Goal: Task Accomplishment & Management: Use online tool/utility

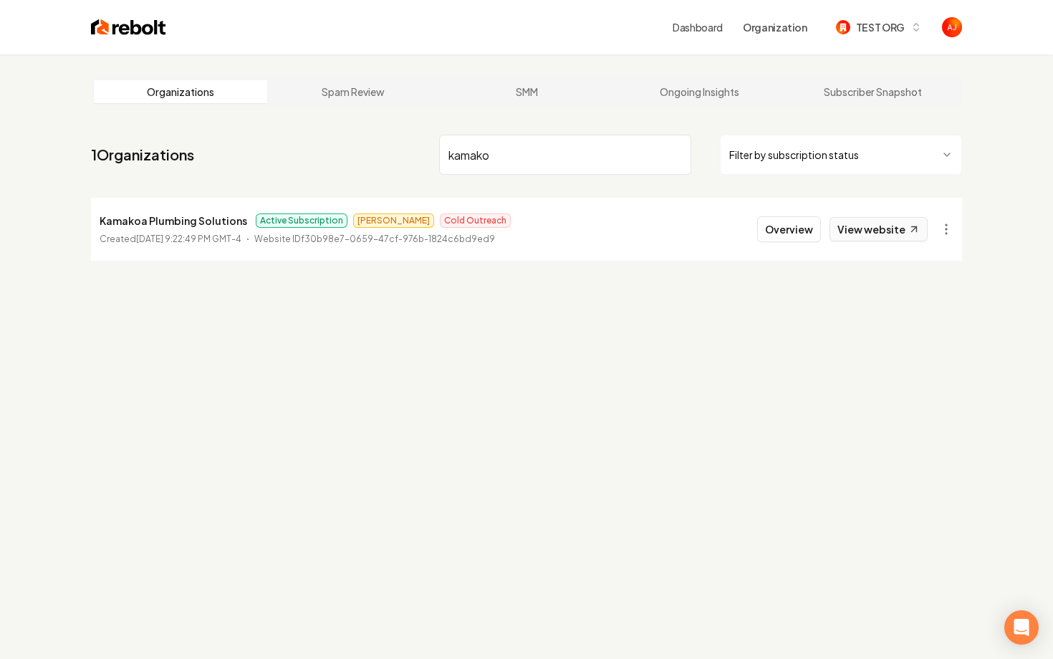
type input "kamako"
click at [851, 233] on link "View website" at bounding box center [878, 229] width 98 height 24
drag, startPoint x: 512, startPoint y: 160, endPoint x: 392, endPoint y: 160, distance: 119.6
click at [394, 160] on nav "1 Organizations kamako Filter by subscription status" at bounding box center [526, 160] width 871 height 63
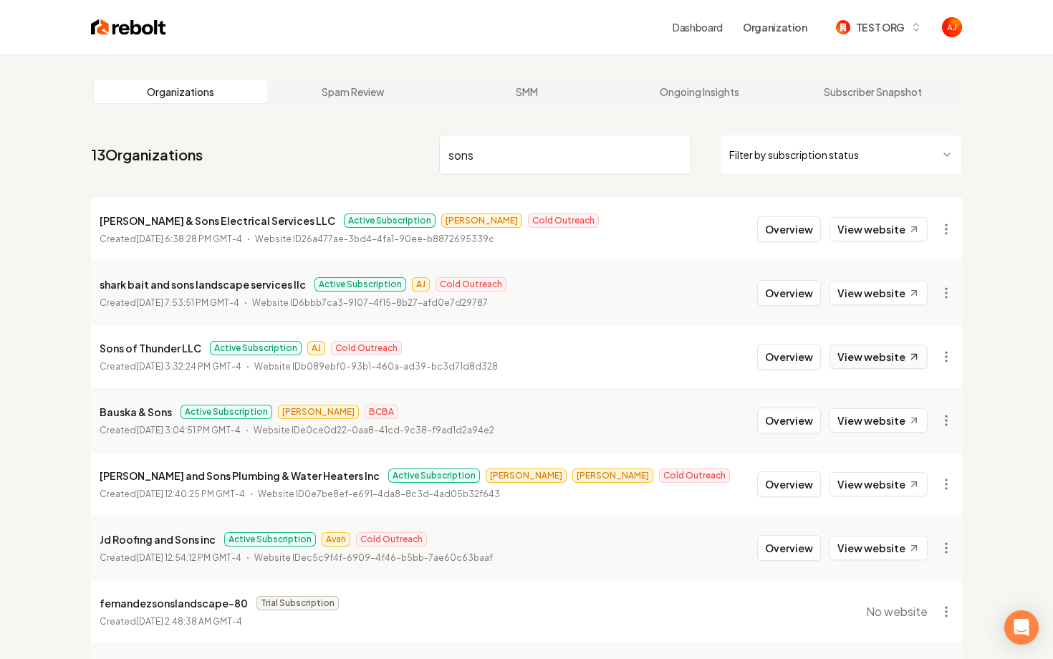
type input "sons"
click at [864, 354] on link "View website" at bounding box center [878, 356] width 98 height 24
click at [772, 359] on button "Overview" at bounding box center [789, 357] width 64 height 26
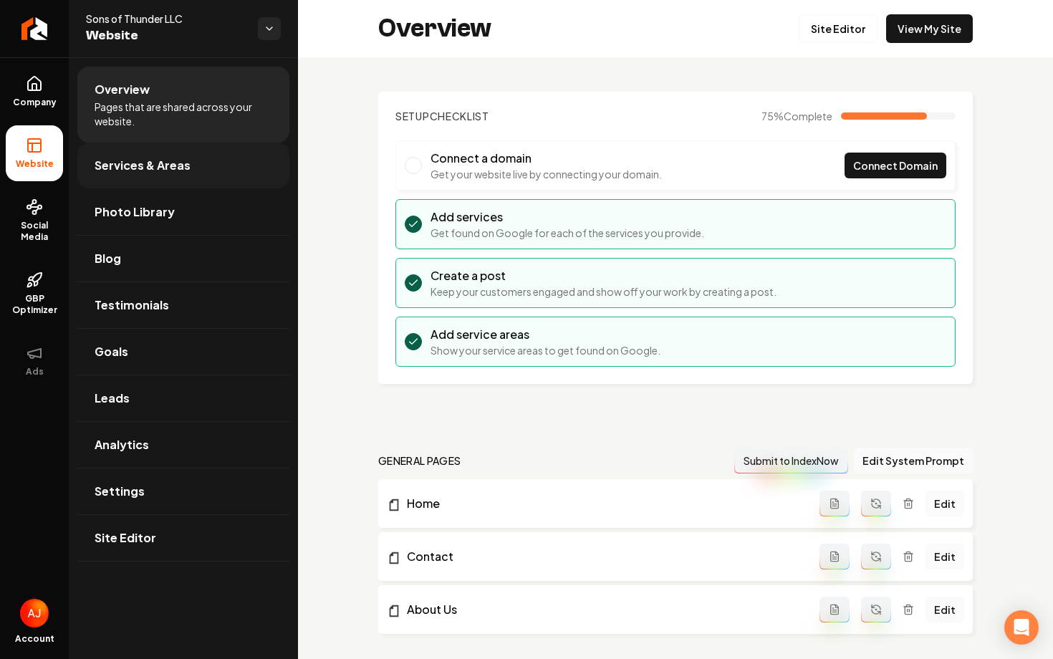
click at [163, 154] on link "Services & Areas" at bounding box center [183, 166] width 212 height 46
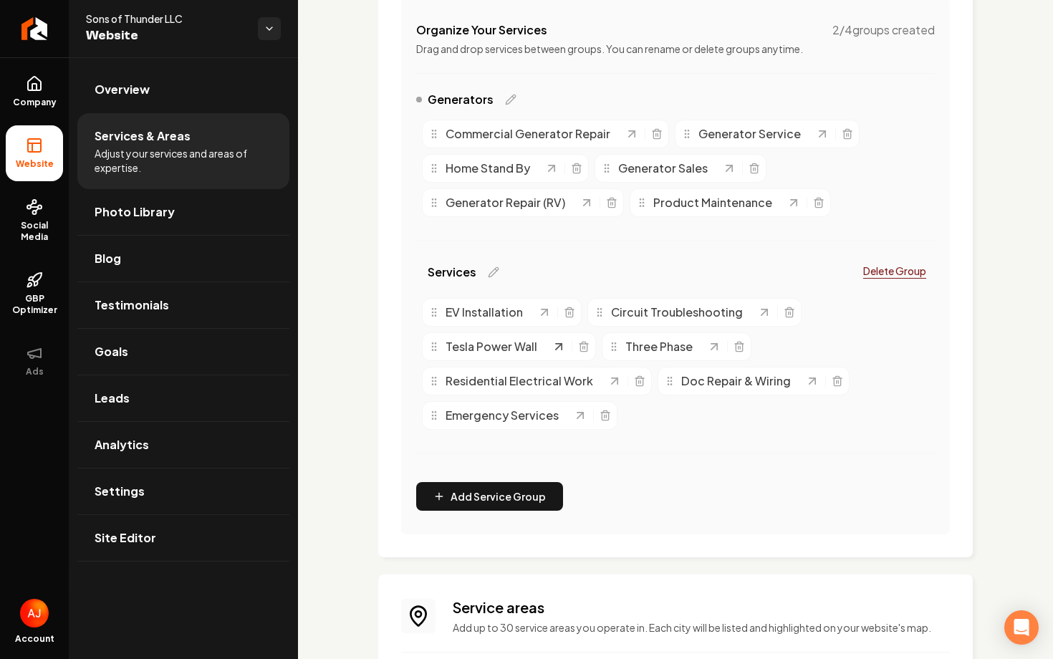
scroll to position [298, 0]
click at [834, 382] on icon "Main content area" at bounding box center [836, 379] width 11 height 11
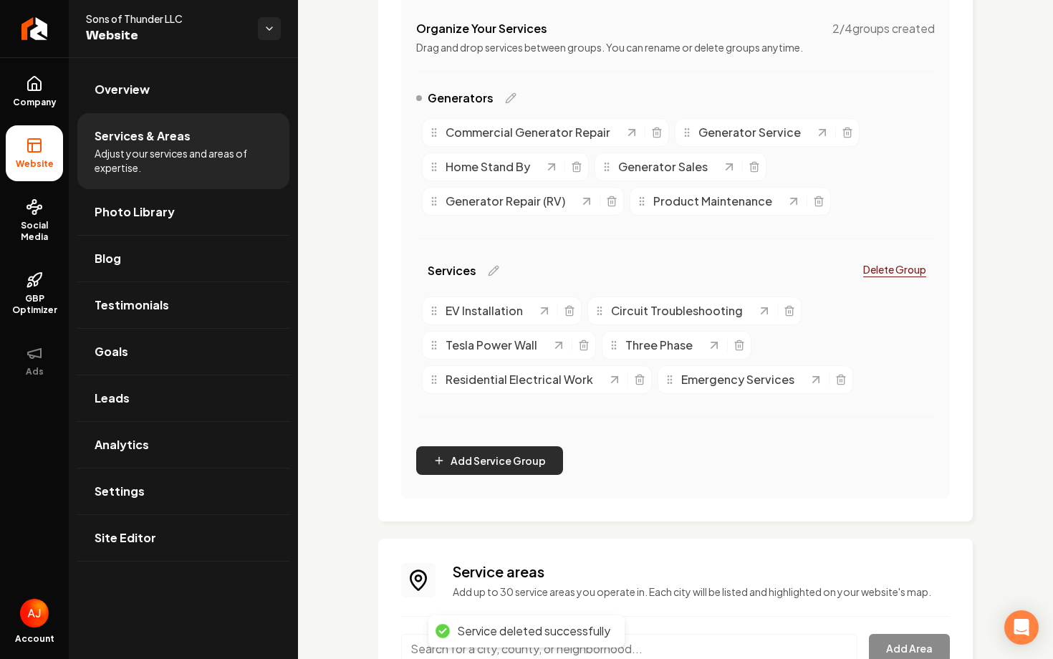
click at [483, 464] on button "Add Service Group" at bounding box center [489, 460] width 147 height 29
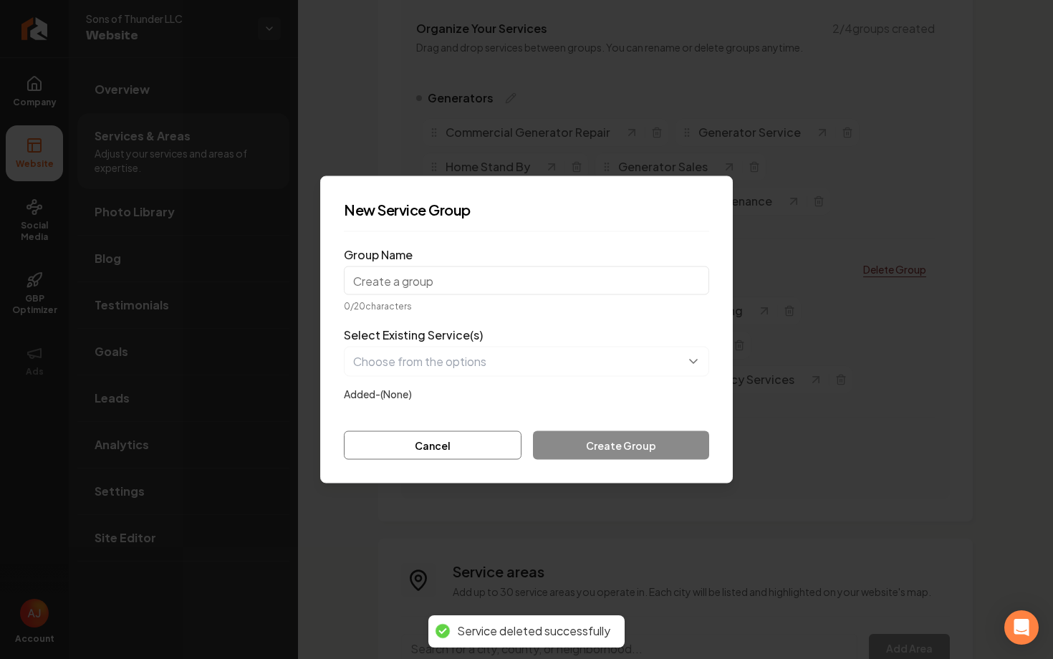
type input "C"
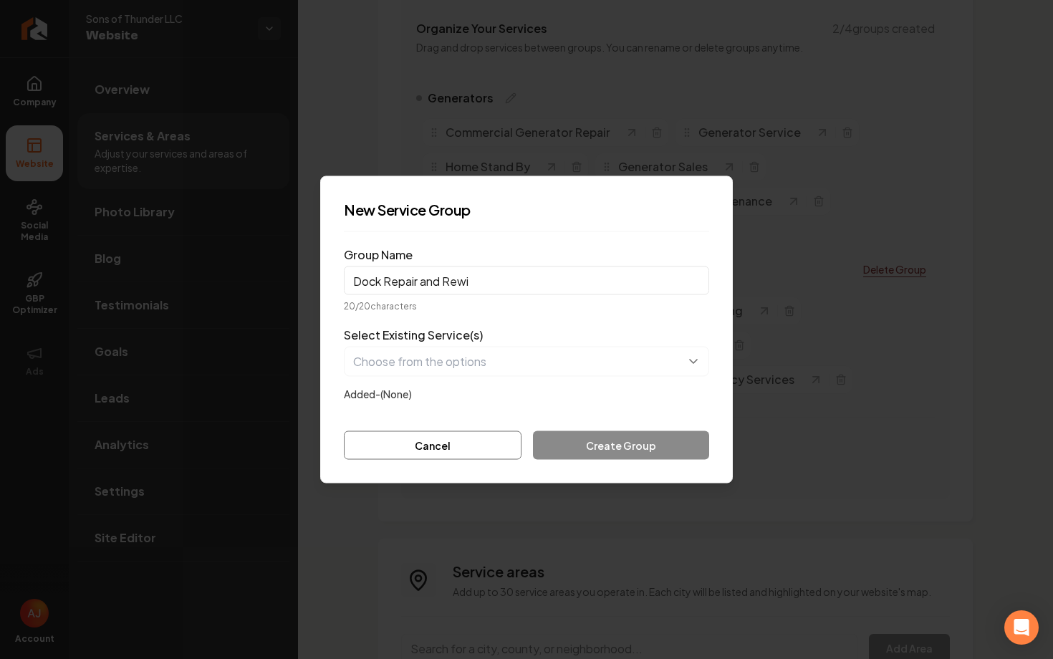
click at [444, 283] on input "Dock Repair and Rewi" at bounding box center [526, 280] width 365 height 29
click at [461, 278] on input "Dock Repair/Rewi" at bounding box center [526, 280] width 365 height 29
type input "Dock Repair/Rewiring"
click at [484, 366] on button "button" at bounding box center [526, 362] width 365 height 30
drag, startPoint x: 476, startPoint y: 274, endPoint x: 296, endPoint y: 276, distance: 179.8
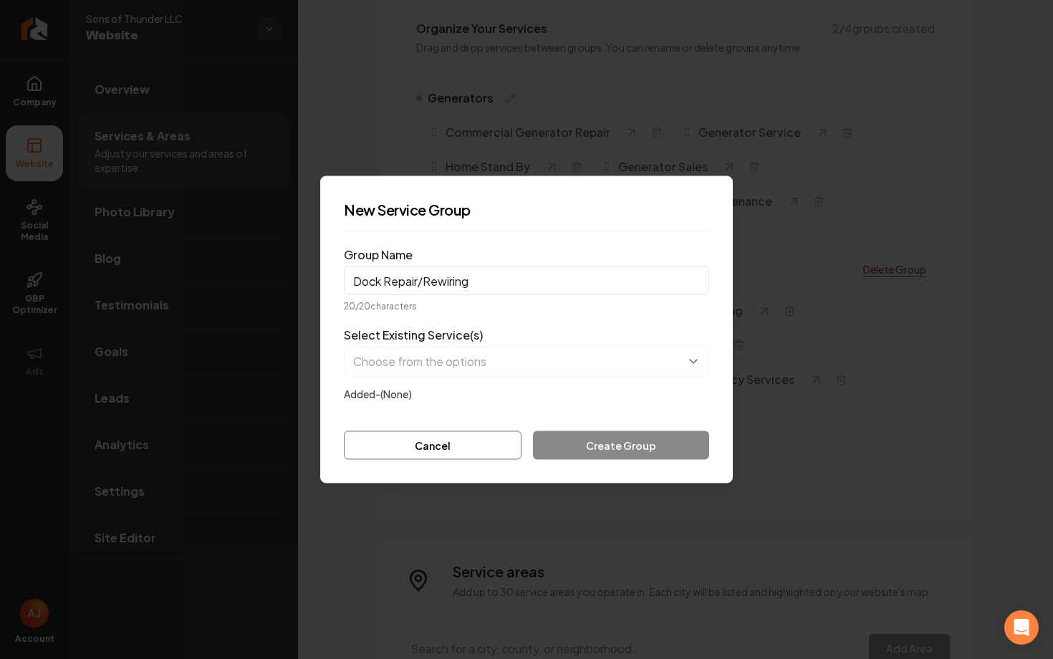
click at [306, 276] on body "Company Website Social Media GBP Optimizer Ads Account Sons of Thunder LLC Webs…" at bounding box center [526, 329] width 1053 height 659
click at [421, 433] on button "Cancel" at bounding box center [433, 445] width 178 height 29
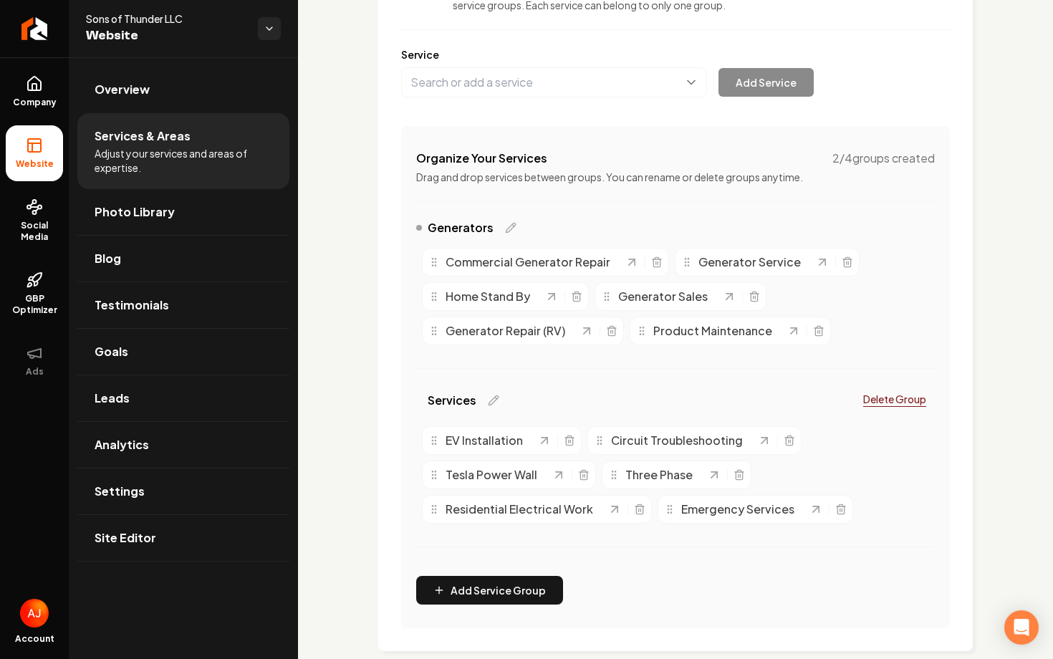
scroll to position [104, 0]
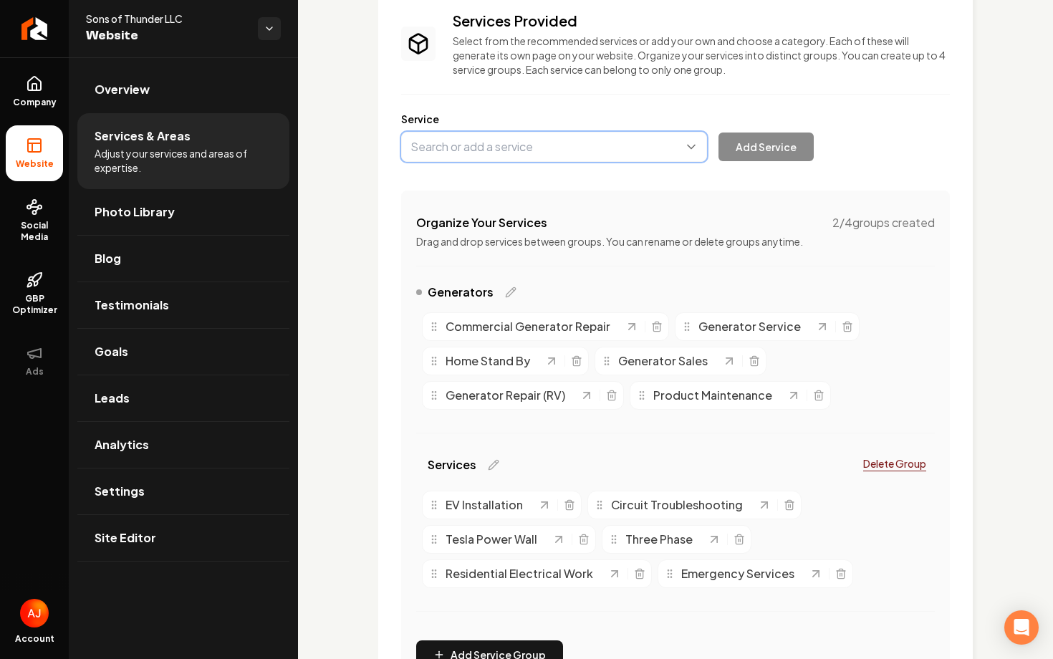
click at [565, 146] on button "Main content area" at bounding box center [554, 147] width 306 height 30
type input "Dock Repair and Rewiring"
click at [759, 148] on button "Add Service" at bounding box center [765, 146] width 95 height 29
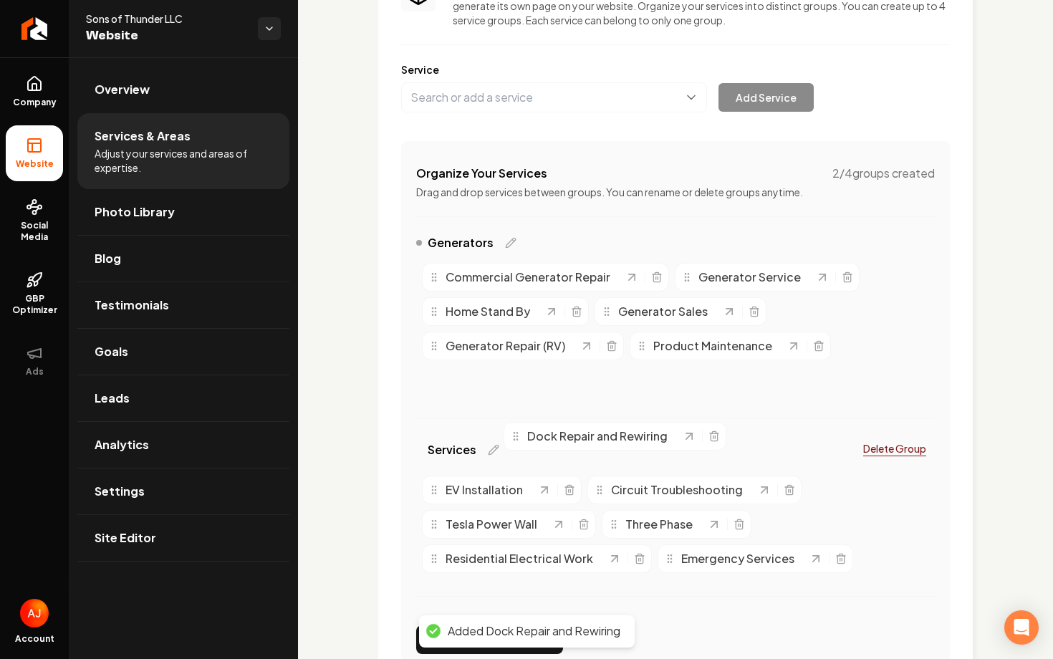
drag, startPoint x: 435, startPoint y: 385, endPoint x: 584, endPoint y: 521, distance: 201.8
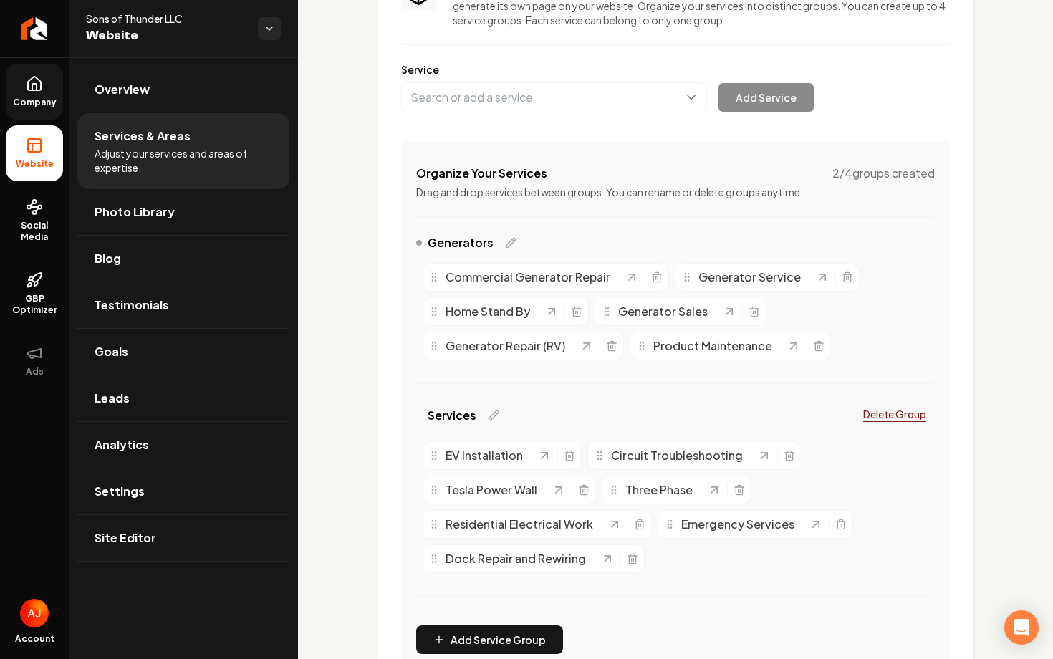
click at [47, 79] on link "Company" at bounding box center [34, 92] width 57 height 56
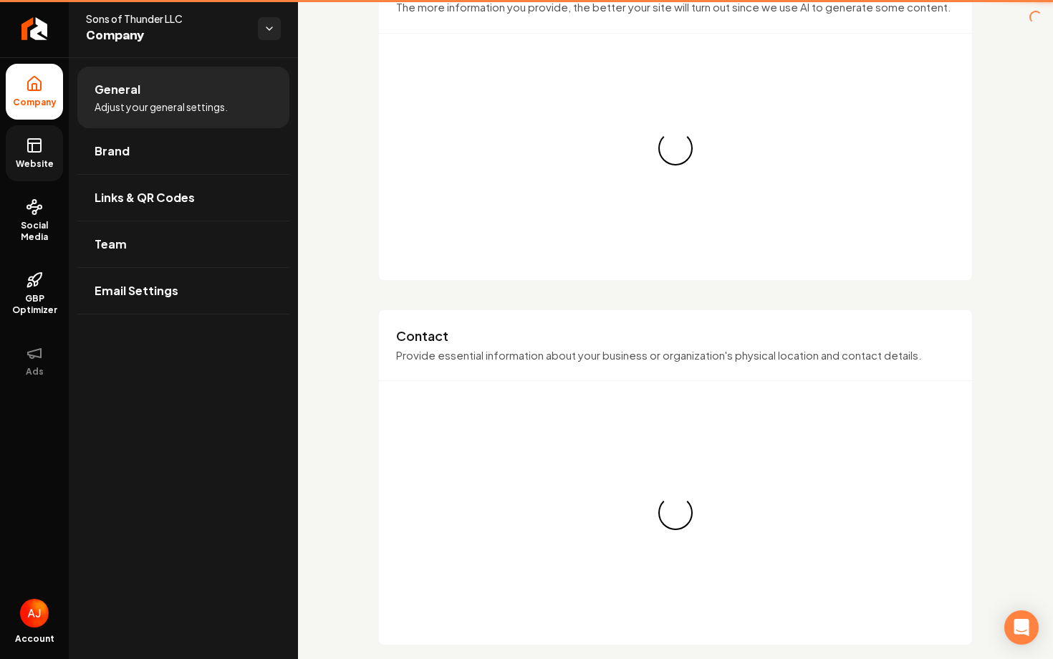
click at [53, 150] on link "Website" at bounding box center [34, 153] width 57 height 56
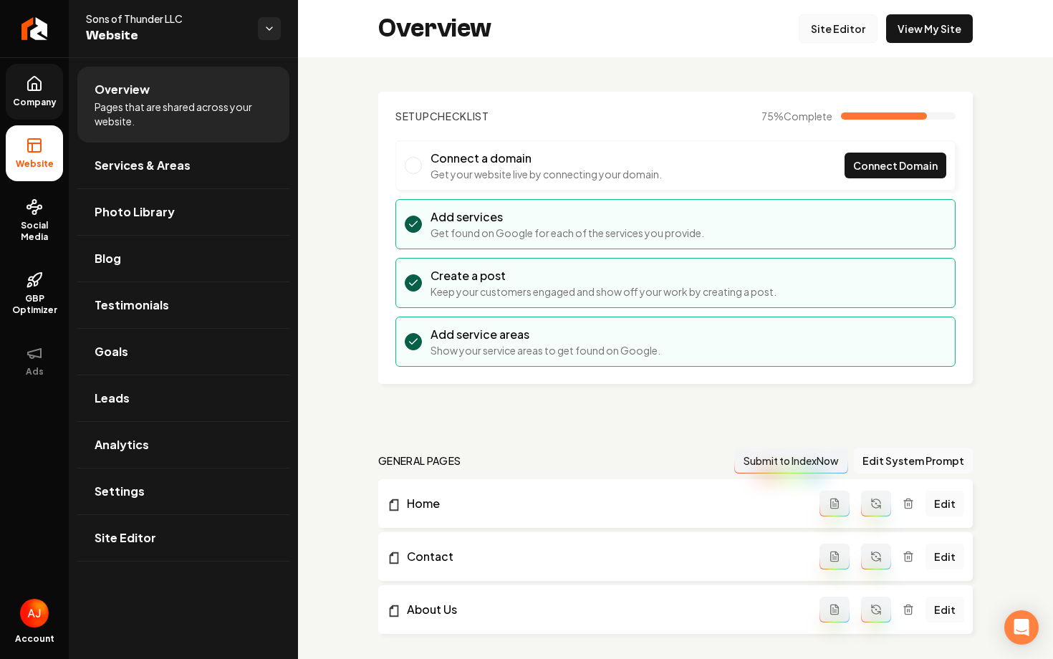
click at [845, 34] on link "Site Editor" at bounding box center [838, 28] width 79 height 29
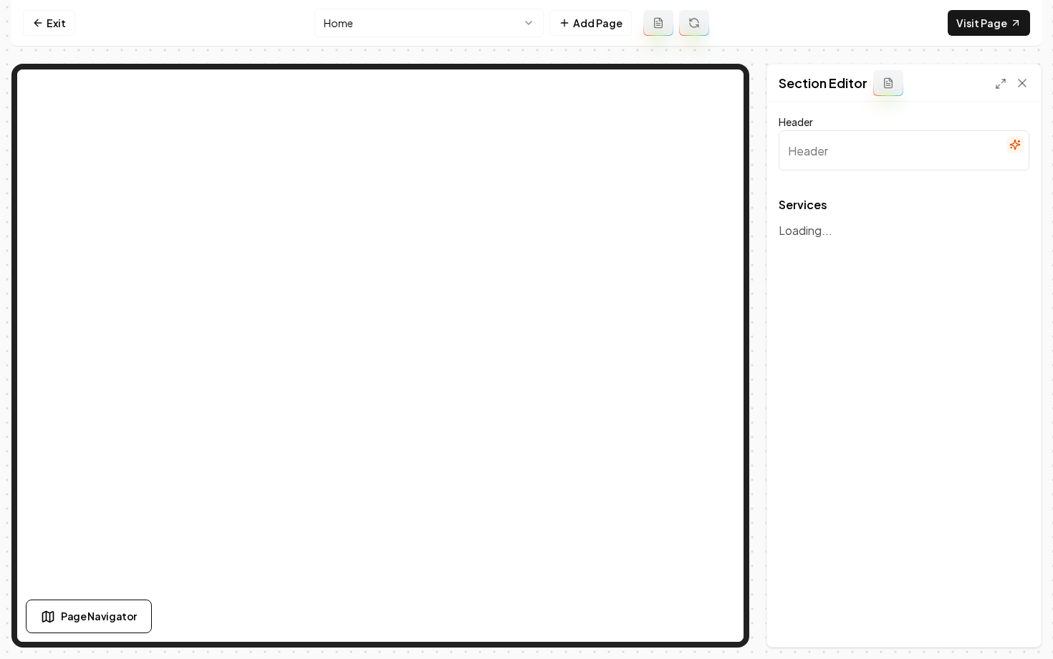
click at [437, 25] on html "Computer Required This feature is only available on a computer. Please switch t…" at bounding box center [526, 329] width 1053 height 659
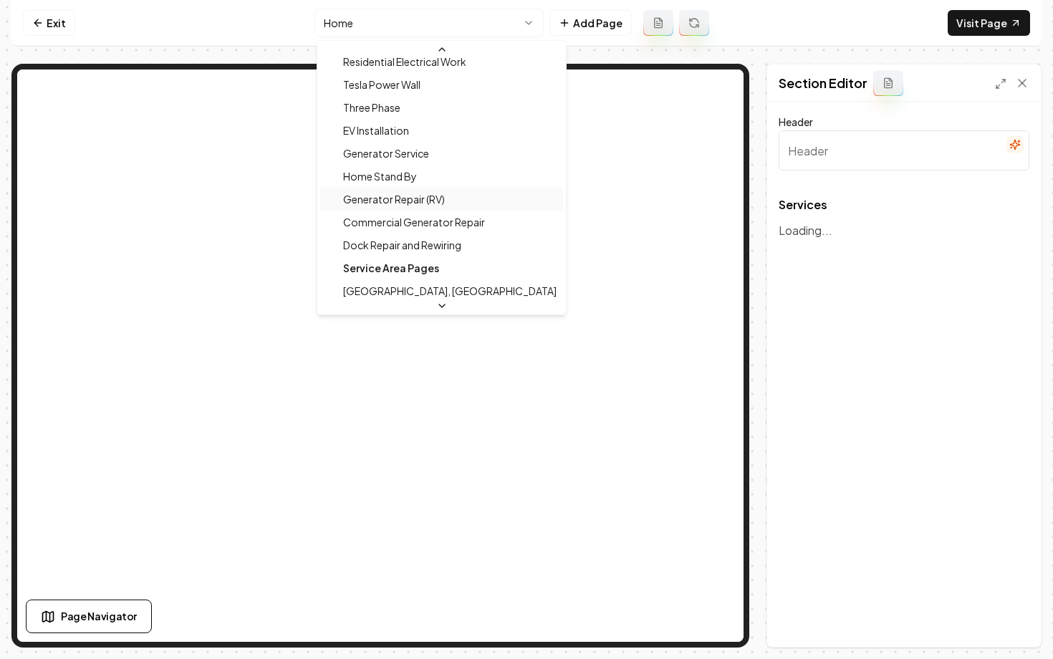
scroll to position [245, 0]
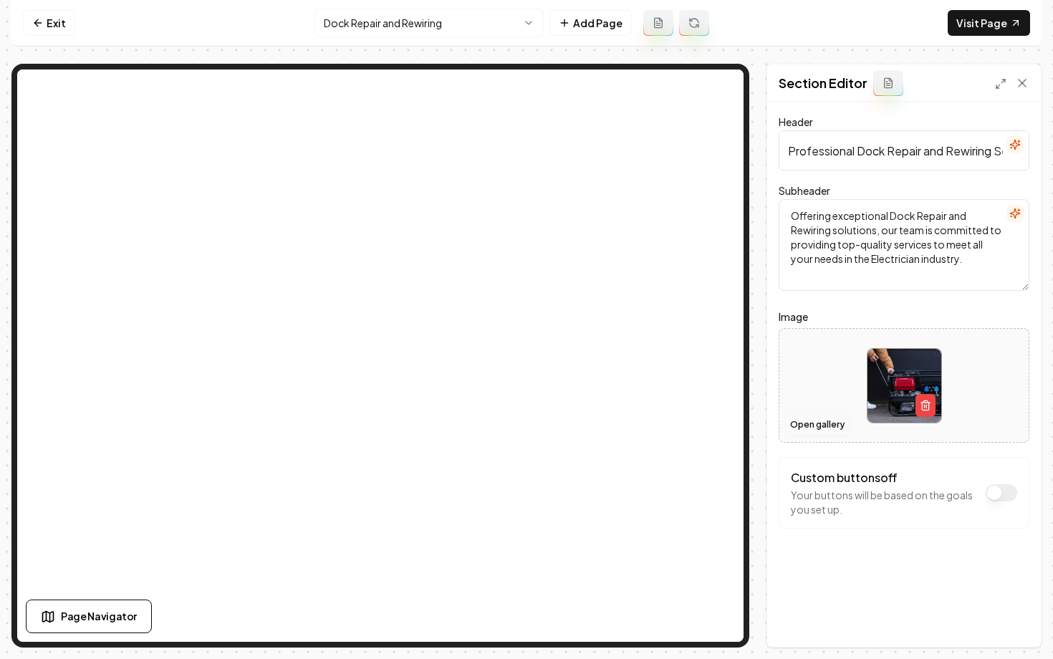
click at [814, 425] on button "Open gallery" at bounding box center [817, 424] width 64 height 23
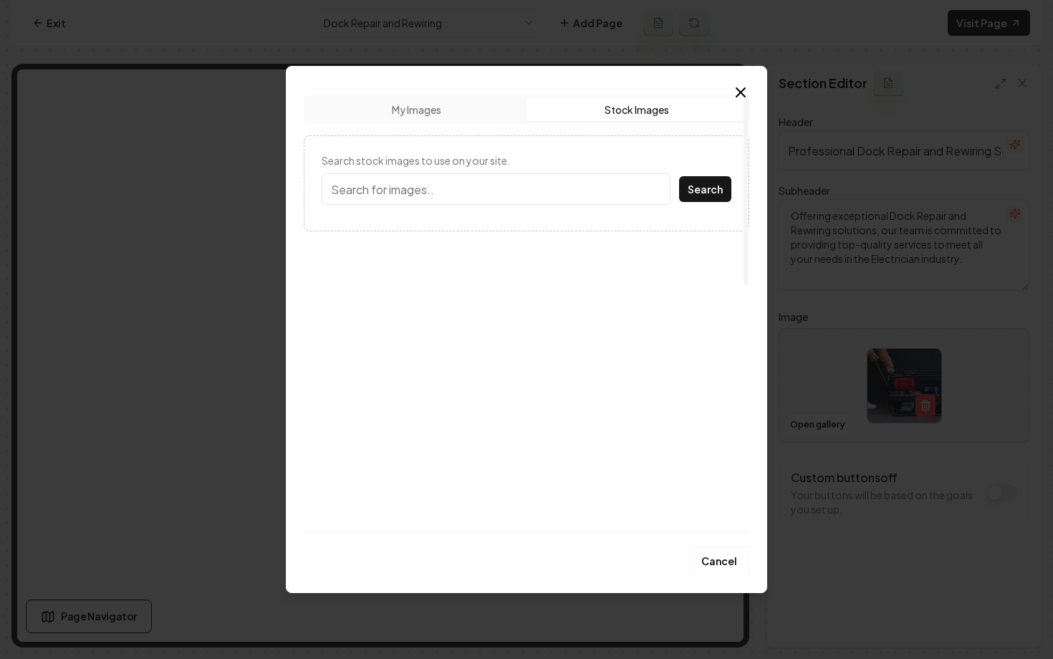
click at [641, 112] on button "Stock Images" at bounding box center [636, 109] width 220 height 23
click at [498, 200] on input "Search stock images to use on your site." at bounding box center [496, 189] width 349 height 32
type input "b"
type input "dock"
click at [679, 176] on button "Search" at bounding box center [705, 189] width 52 height 26
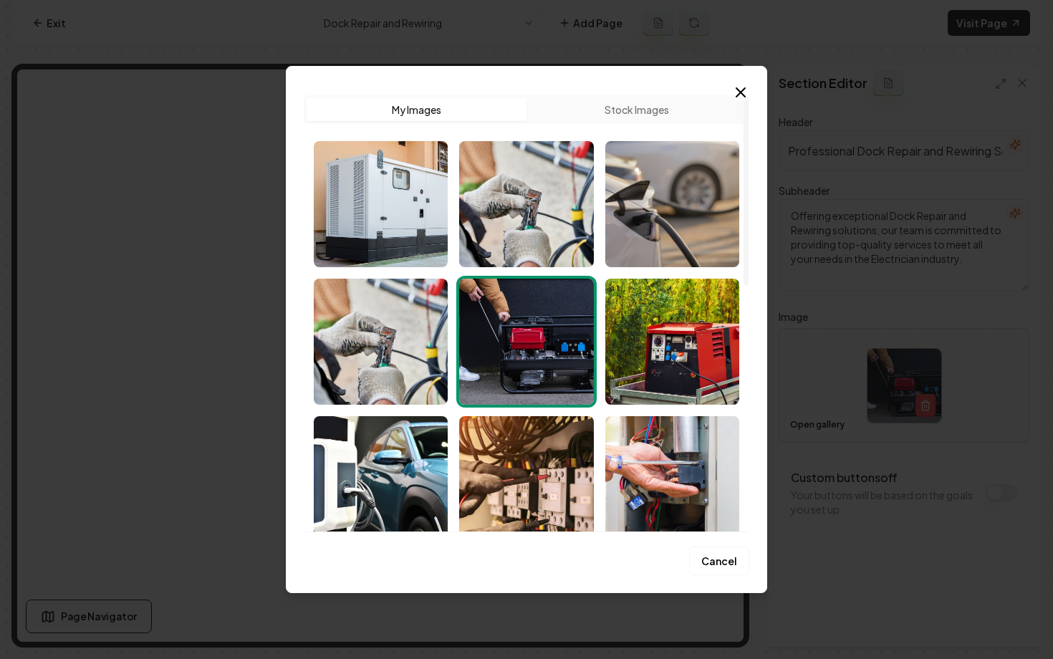
click at [402, 117] on button "My Images" at bounding box center [417, 109] width 220 height 23
click at [641, 114] on button "Stock Images" at bounding box center [636, 109] width 220 height 23
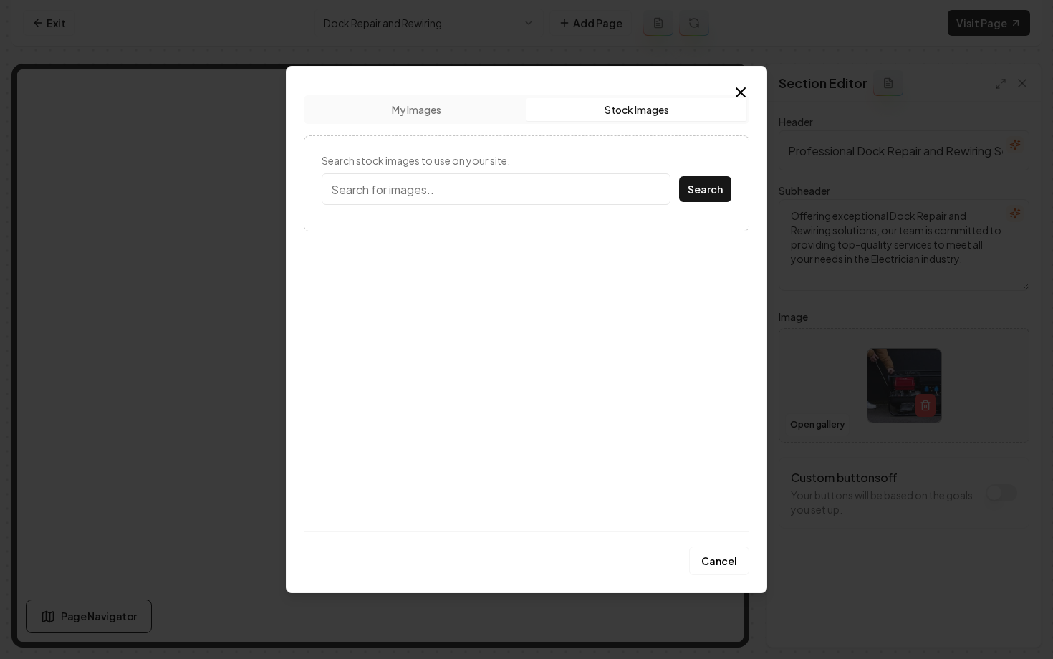
click at [486, 185] on input "Search stock images to use on your site." at bounding box center [496, 189] width 349 height 32
click at [679, 176] on button "Search" at bounding box center [705, 189] width 52 height 26
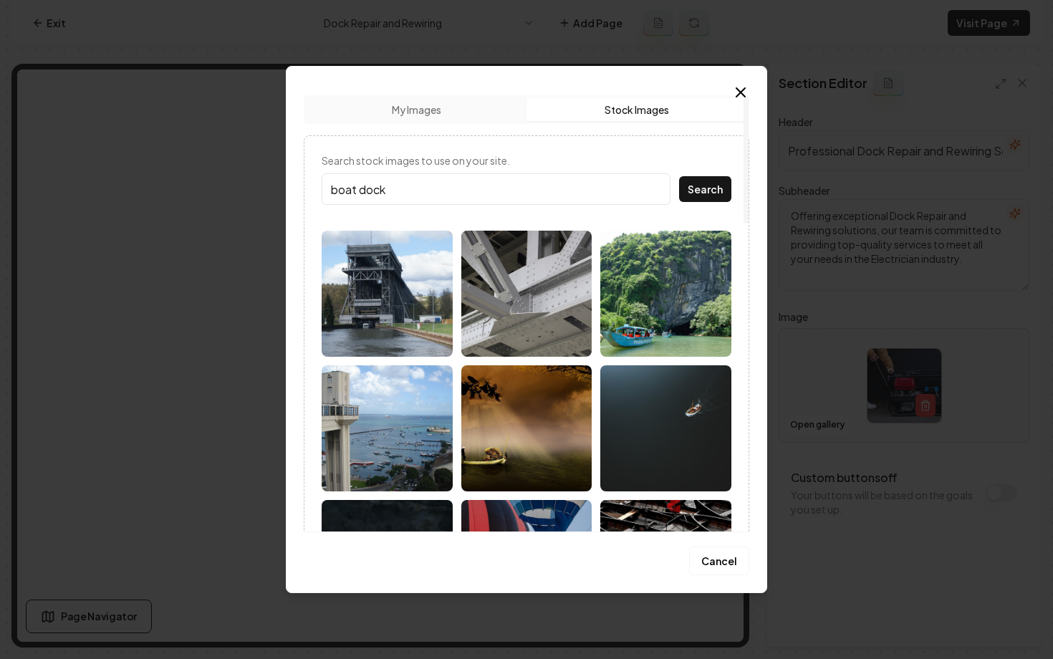
type input "boat dock"
click at [679, 176] on button "Search" at bounding box center [705, 189] width 52 height 26
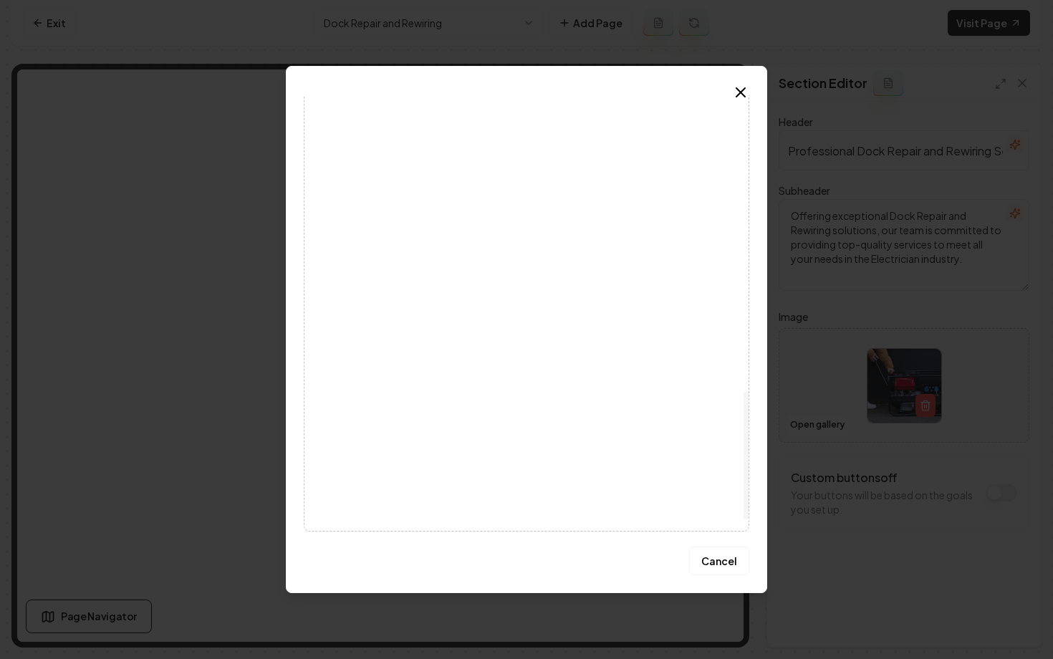
scroll to position [992, 0]
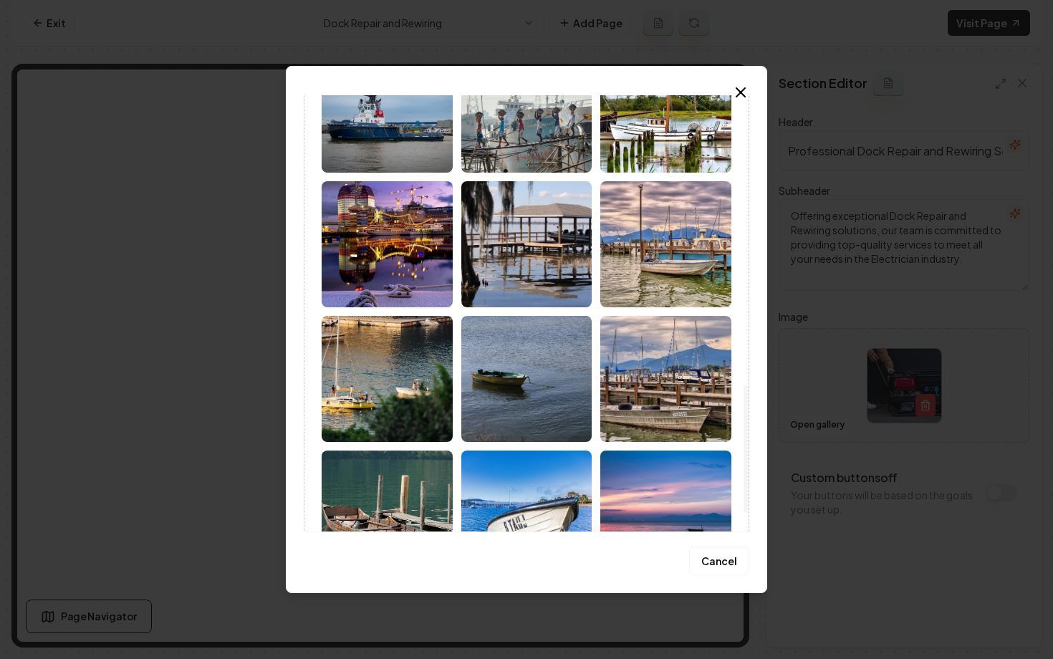
click at [550, 267] on img at bounding box center [526, 244] width 131 height 126
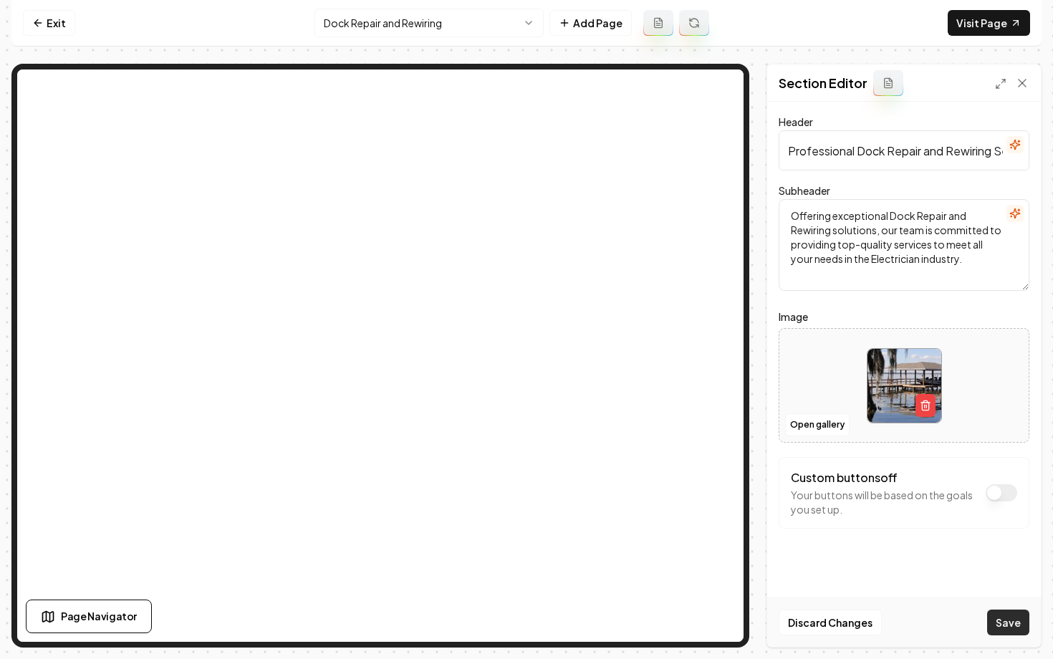
click at [1007, 621] on button "Save" at bounding box center [1008, 622] width 42 height 26
click at [347, 32] on html "Computer Required This feature is only available on a computer. Please switch t…" at bounding box center [526, 329] width 1053 height 659
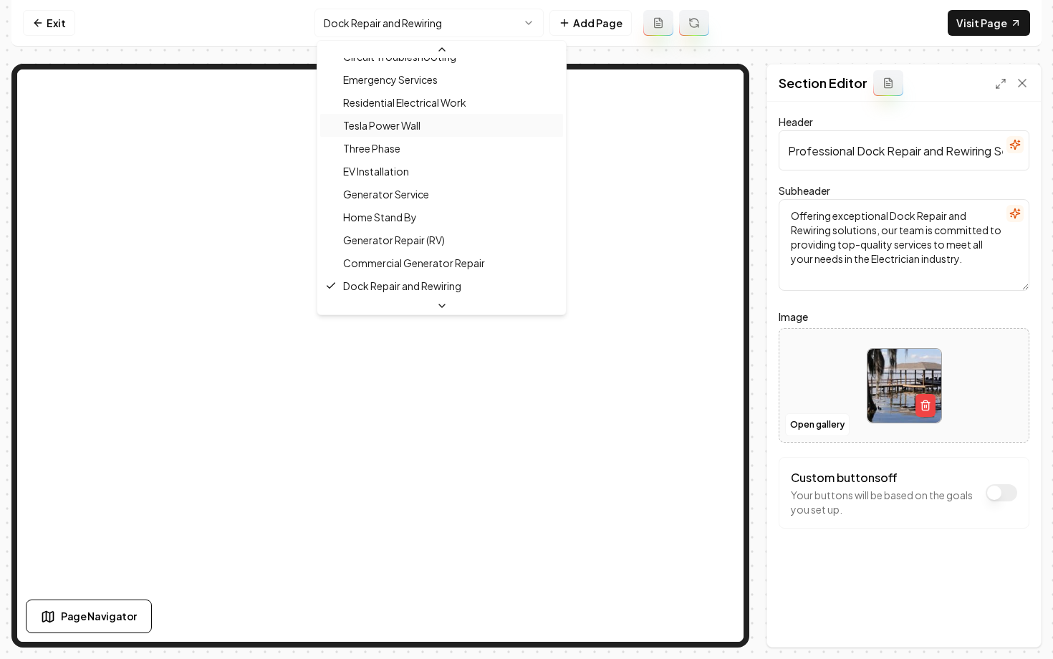
scroll to position [0, 0]
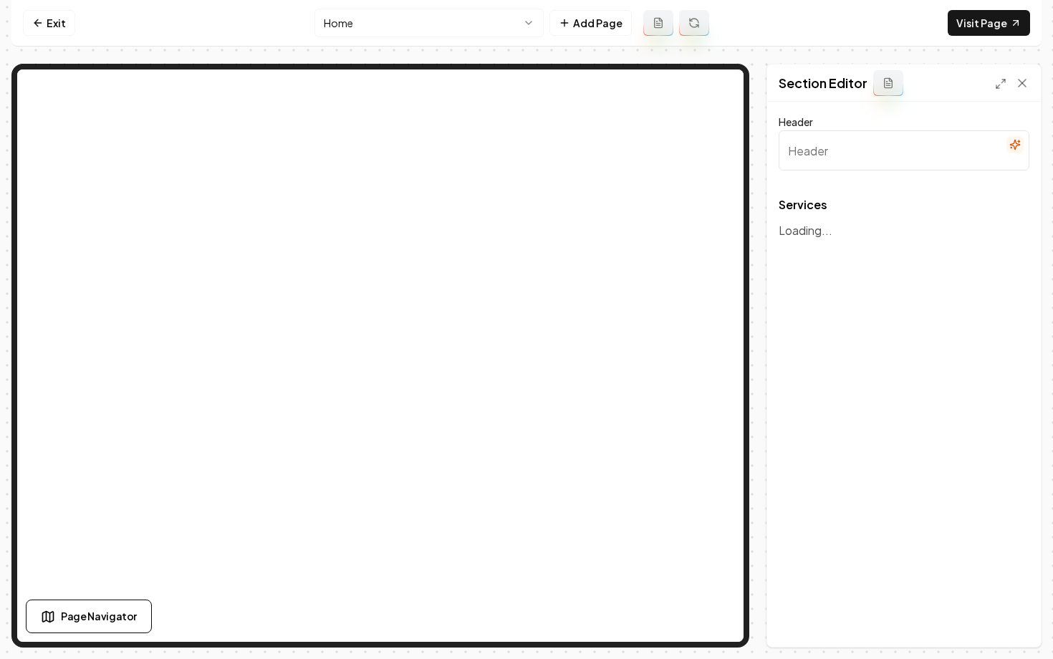
type input "Our Expert Electrical Services"
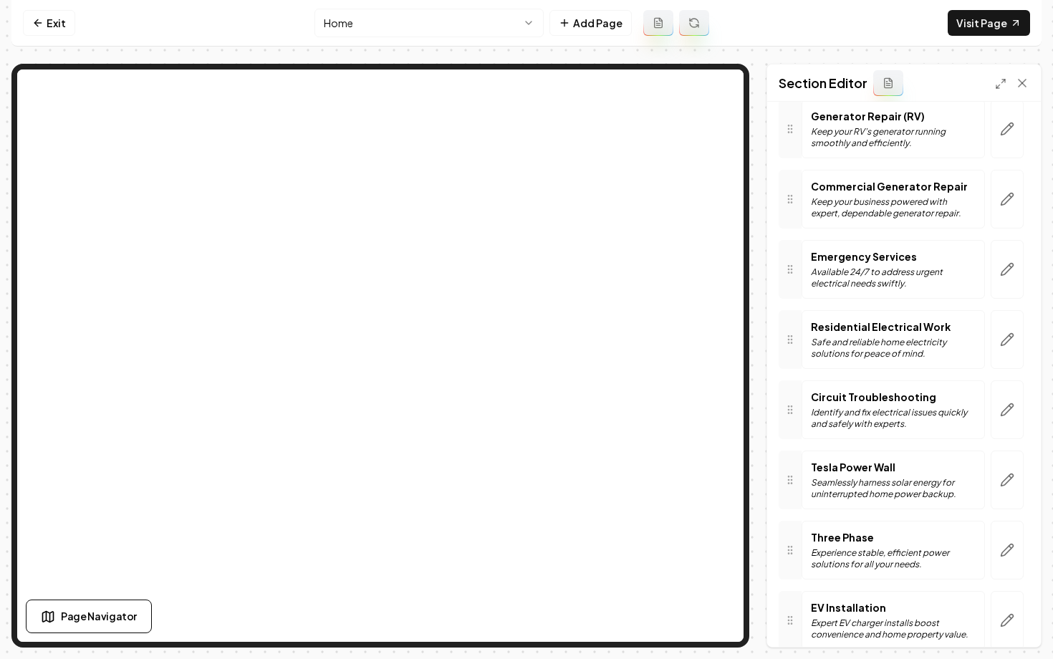
scroll to position [542, 0]
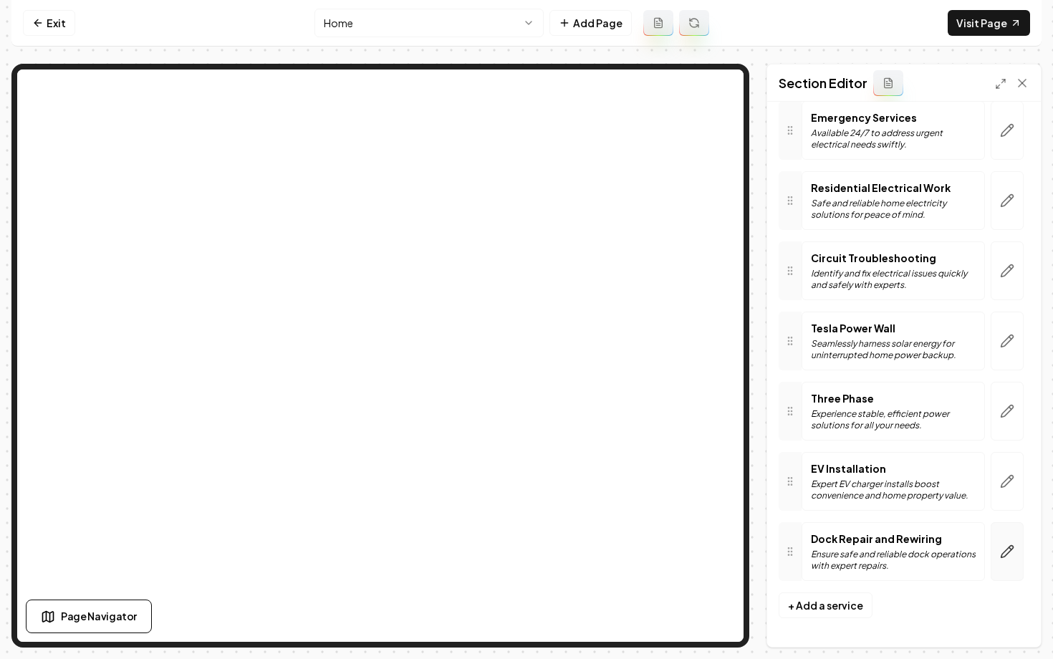
click at [1005, 549] on icon "button" at bounding box center [1007, 551] width 14 height 14
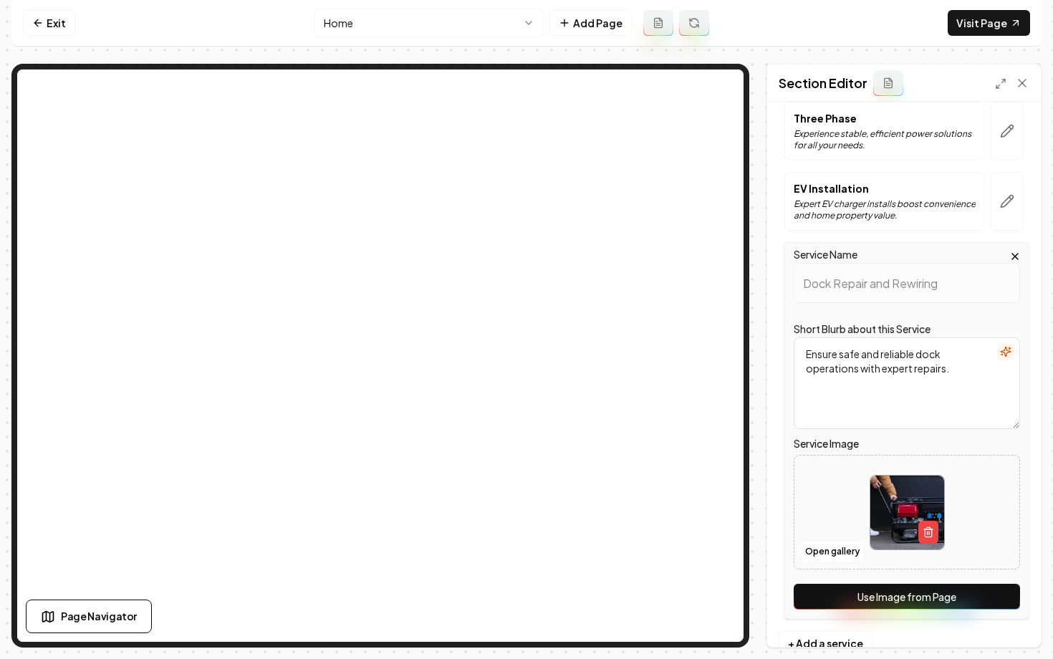
scroll to position [844, 0]
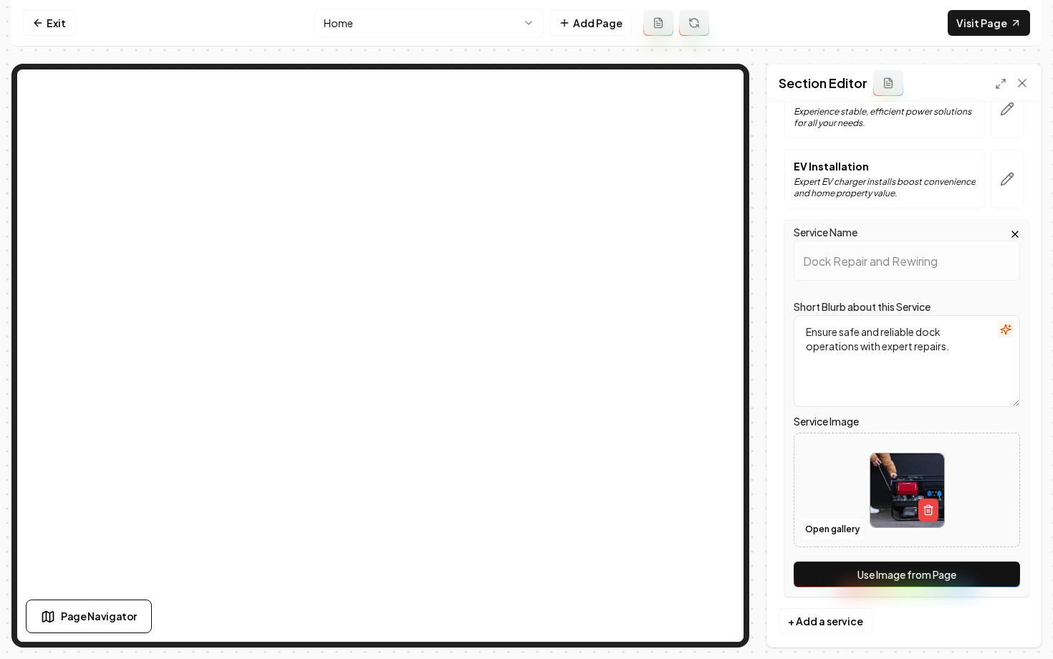
click at [872, 576] on button "Use Image from Page" at bounding box center [907, 574] width 226 height 26
click at [995, 615] on button "Save" at bounding box center [1008, 622] width 42 height 26
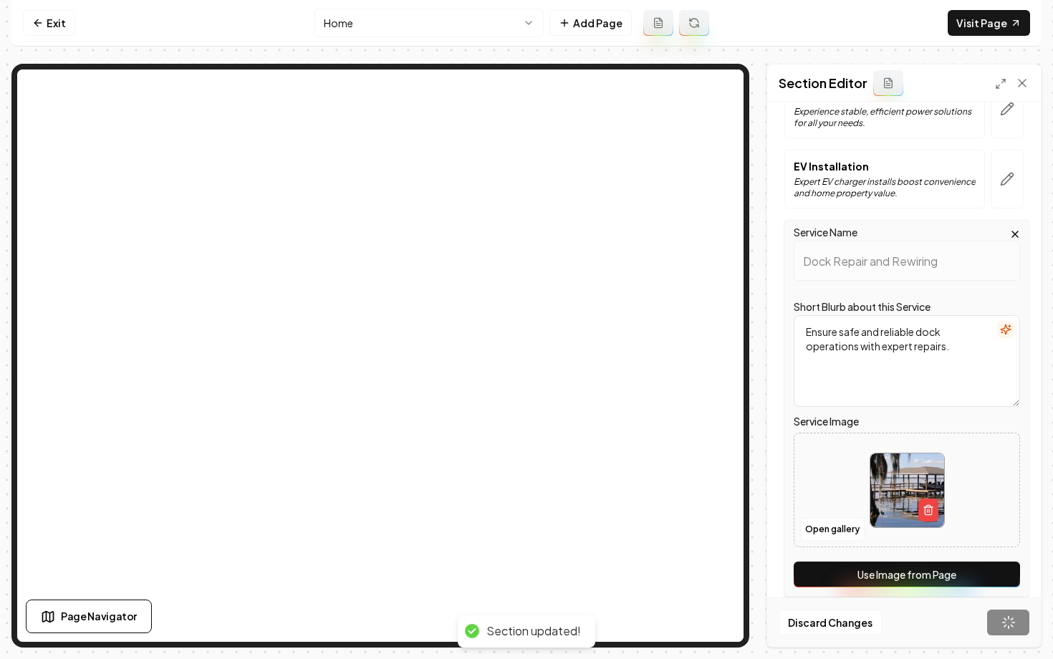
scroll to position [542, 0]
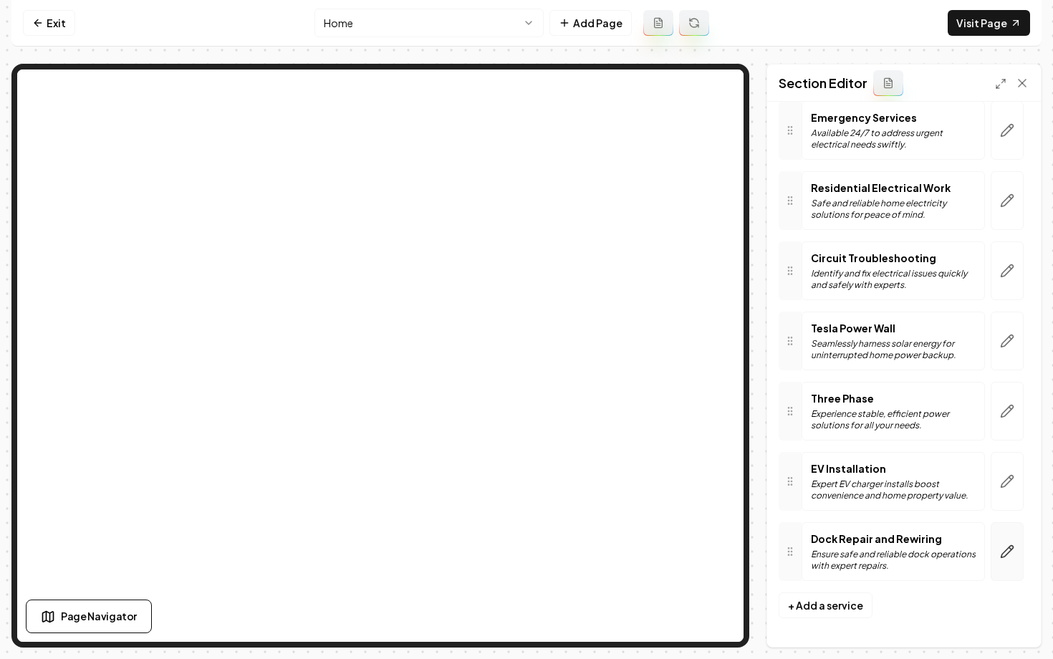
click at [1011, 557] on icon "button" at bounding box center [1007, 551] width 14 height 14
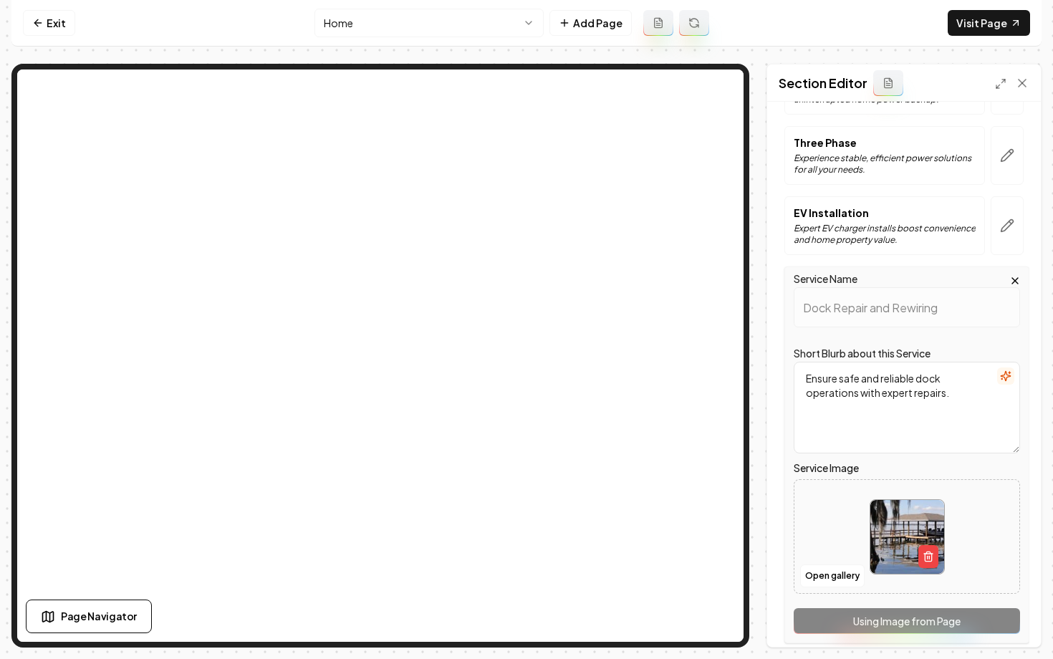
scroll to position [802, 0]
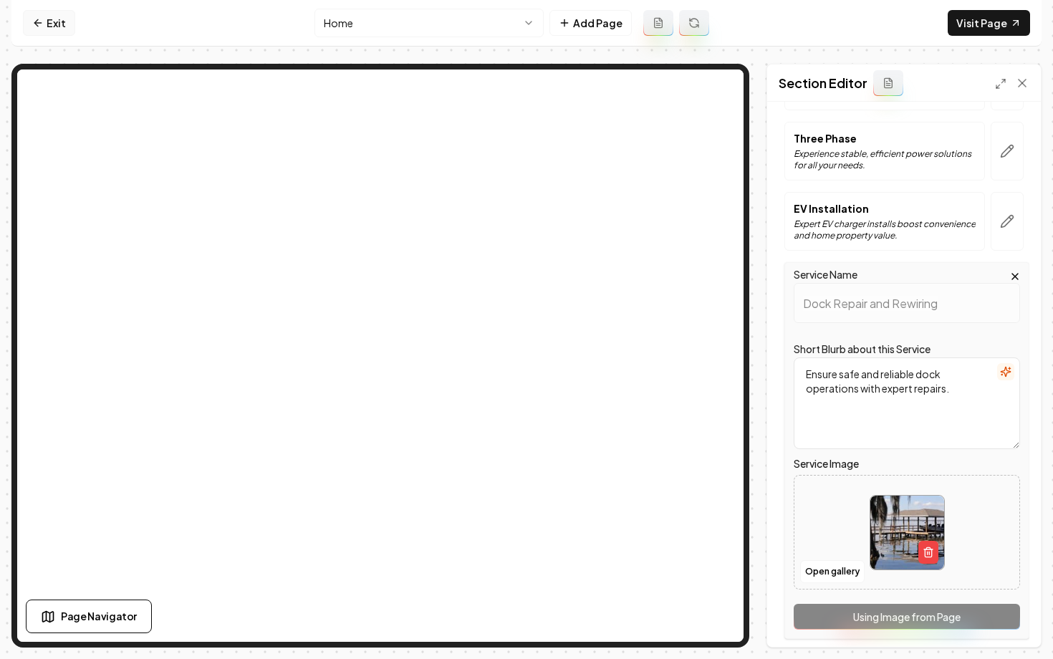
click at [45, 29] on link "Exit" at bounding box center [49, 23] width 52 height 26
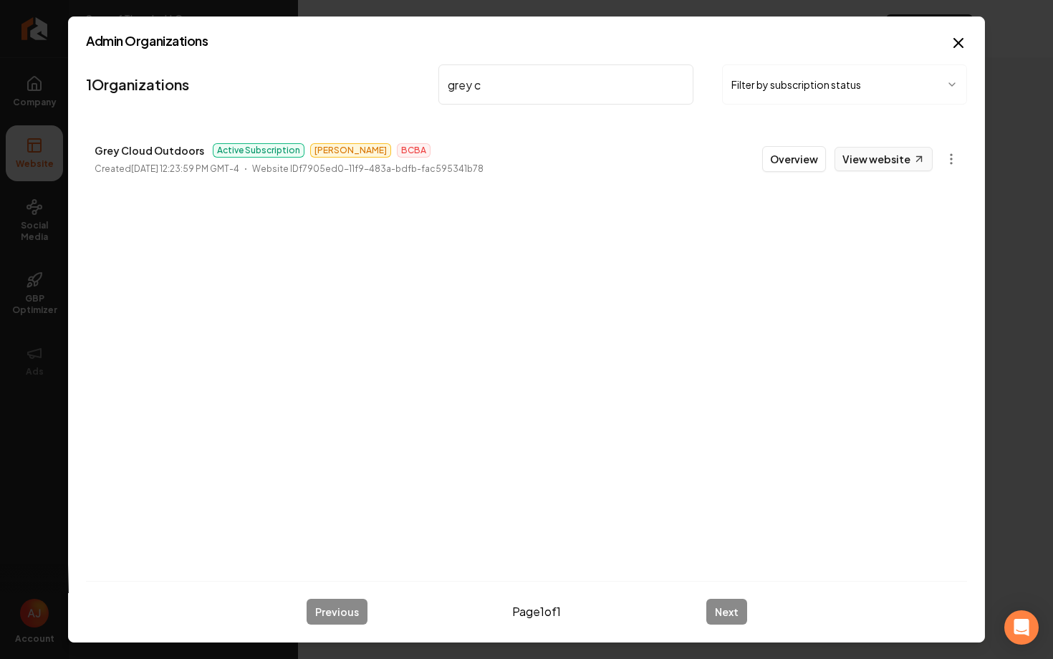
click at [902, 160] on link "View website" at bounding box center [883, 159] width 98 height 24
drag, startPoint x: 496, startPoint y: 89, endPoint x: 353, endPoint y: 90, distance: 143.2
click at [353, 90] on nav "1 Organizations grey c Filter by subscription status" at bounding box center [526, 90] width 881 height 63
click at [854, 161] on link "View website" at bounding box center [883, 159] width 98 height 24
click at [859, 162] on link "View website" at bounding box center [883, 159] width 98 height 24
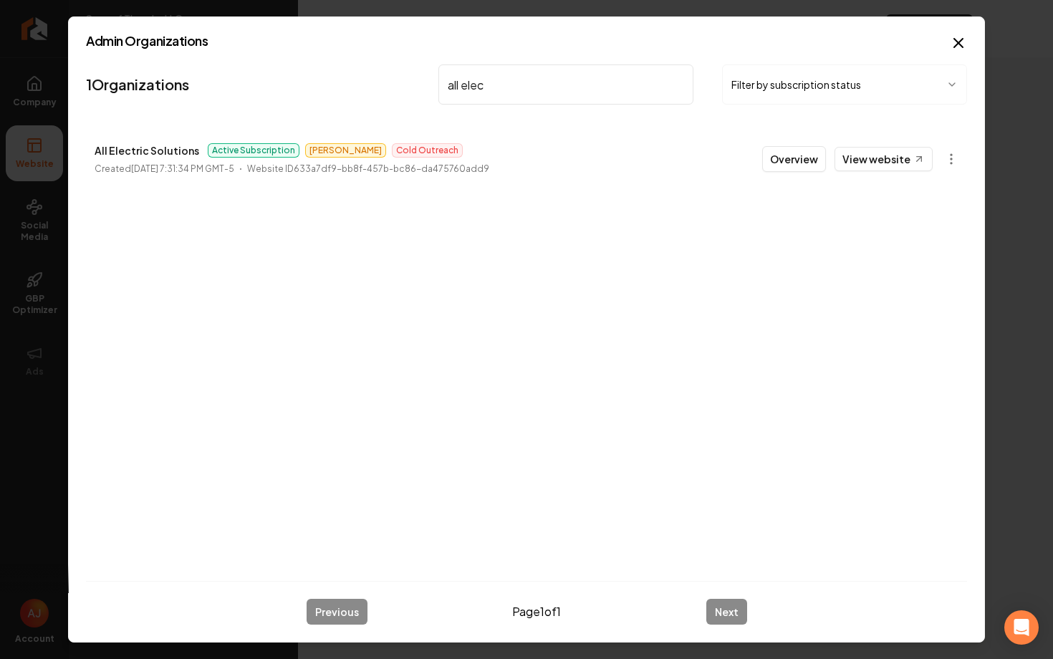
drag, startPoint x: 501, startPoint y: 89, endPoint x: 404, endPoint y: 89, distance: 96.7
click at [413, 89] on nav "1 Organizations all elec Filter by subscription status" at bounding box center [526, 90] width 881 height 63
type input "w"
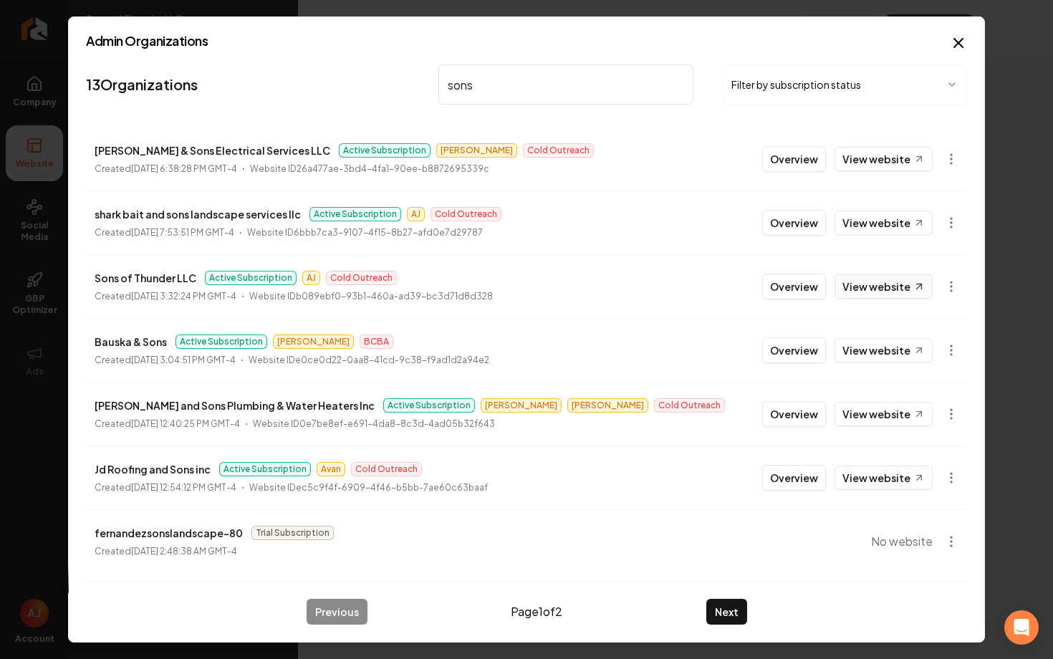
type input "sons"
click at [865, 284] on link "View website" at bounding box center [883, 286] width 98 height 24
click at [787, 286] on button "Overview" at bounding box center [794, 287] width 64 height 26
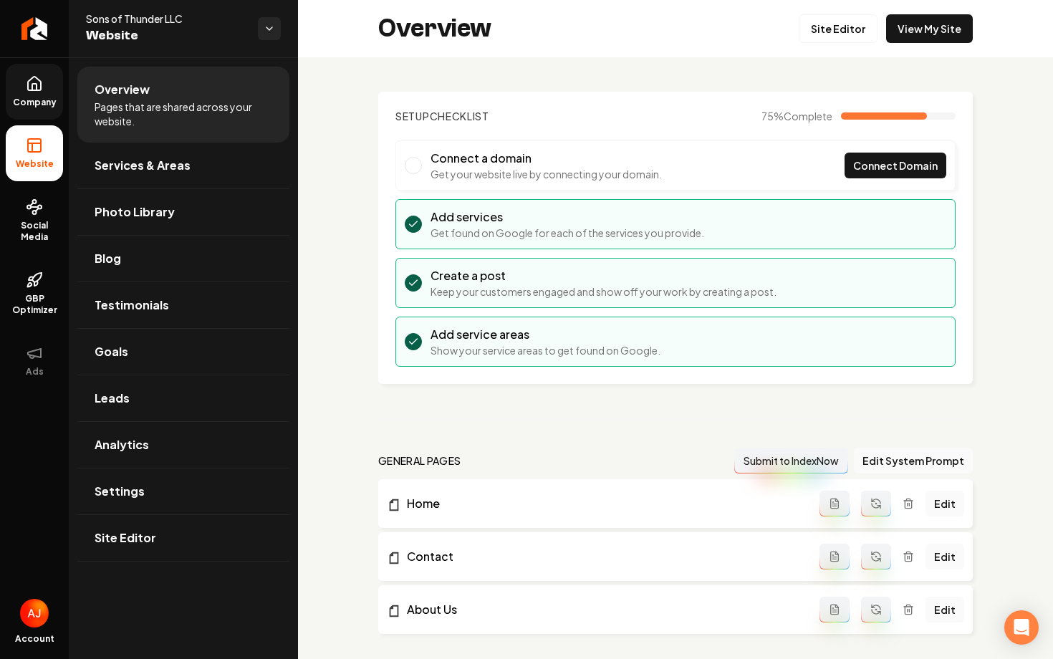
click at [25, 100] on span "Company" at bounding box center [34, 102] width 55 height 11
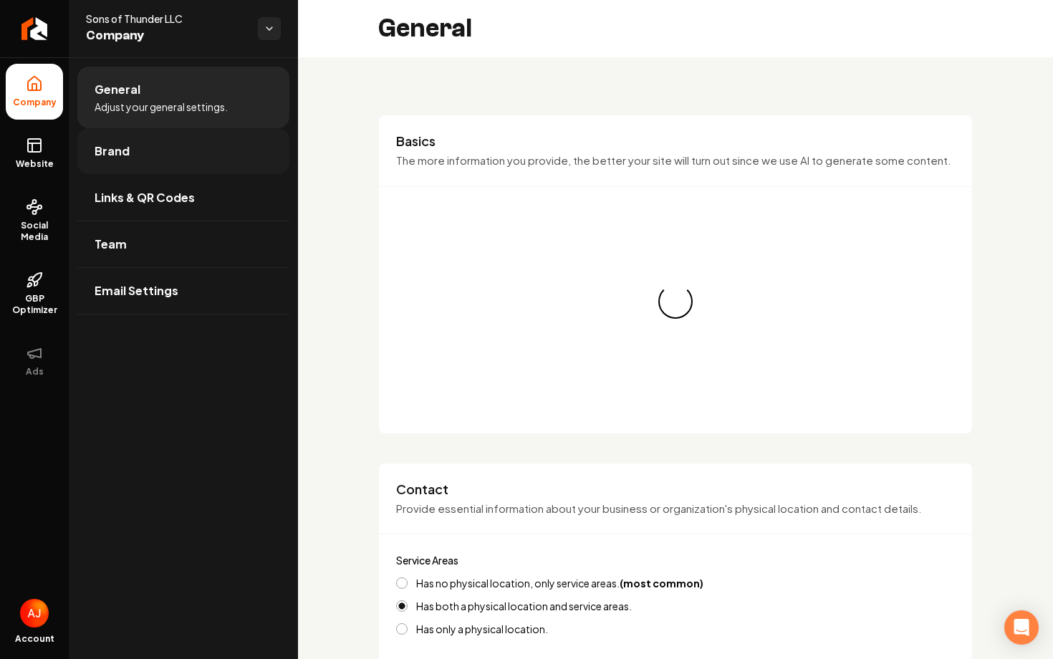
click at [253, 156] on link "Brand" at bounding box center [183, 151] width 212 height 46
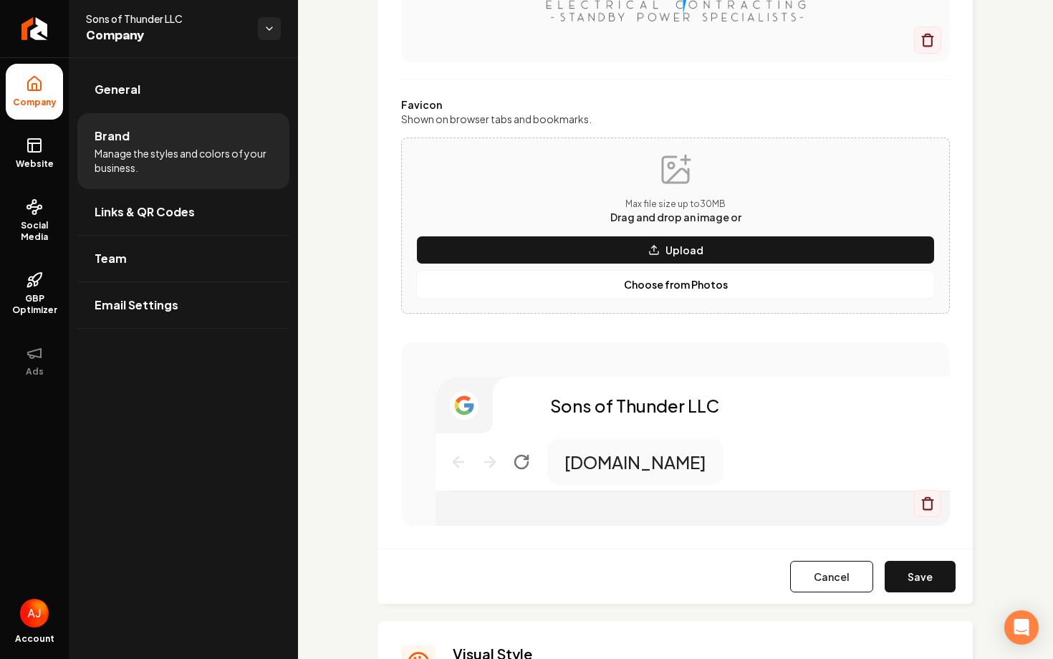
scroll to position [600, 0]
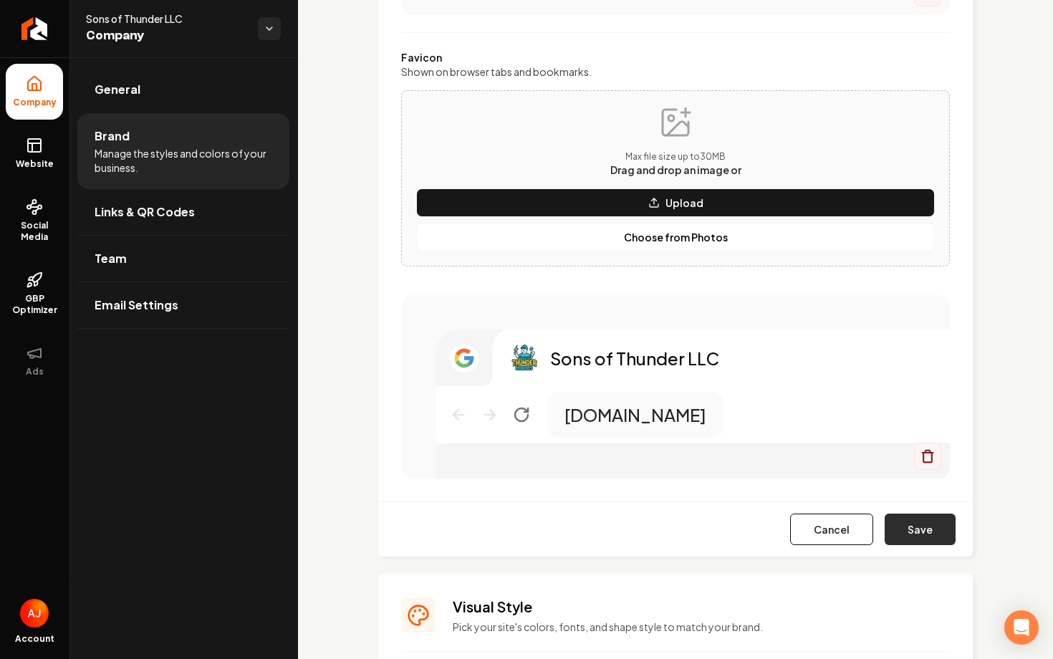
click at [899, 530] on button "Save" at bounding box center [919, 530] width 71 height 32
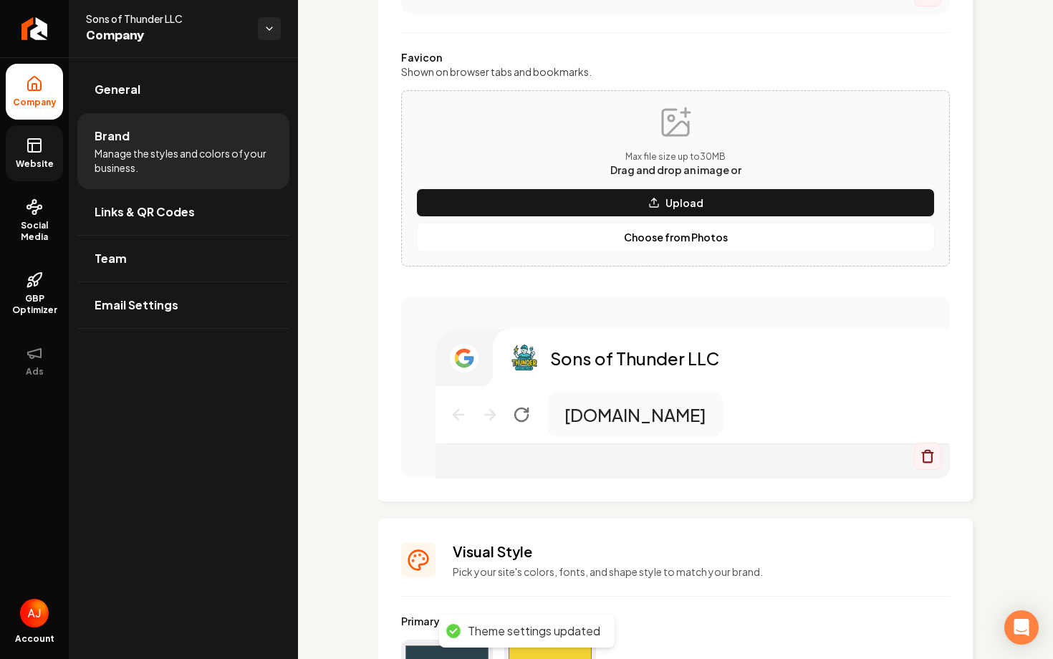
click at [31, 148] on icon at bounding box center [34, 145] width 17 height 17
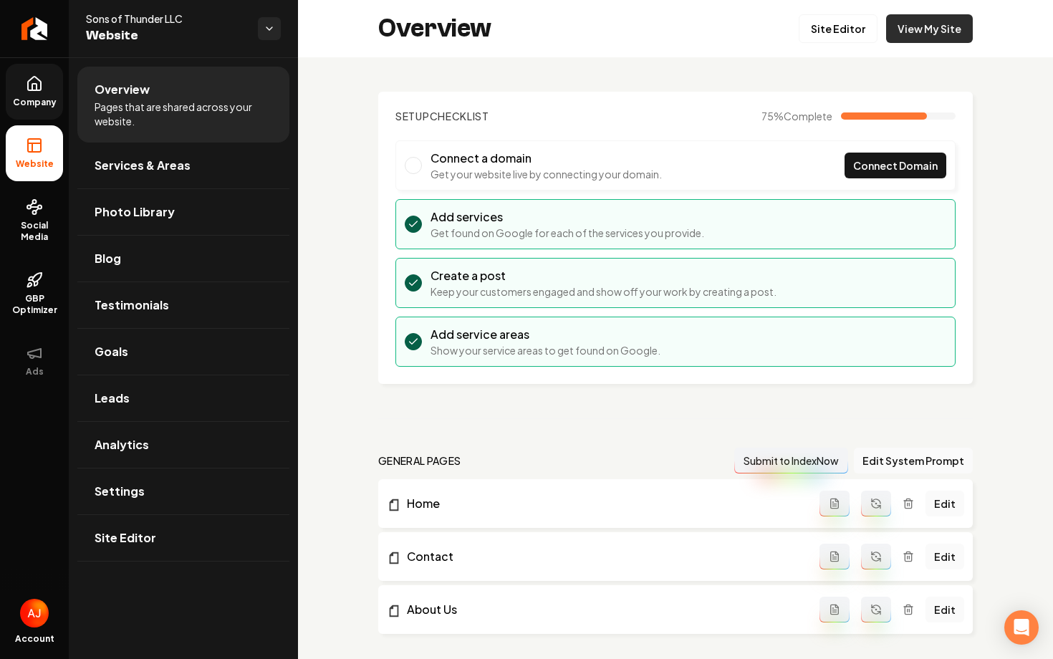
click at [953, 32] on link "View My Site" at bounding box center [929, 28] width 87 height 29
click at [125, 176] on link "Services & Areas" at bounding box center [183, 166] width 212 height 46
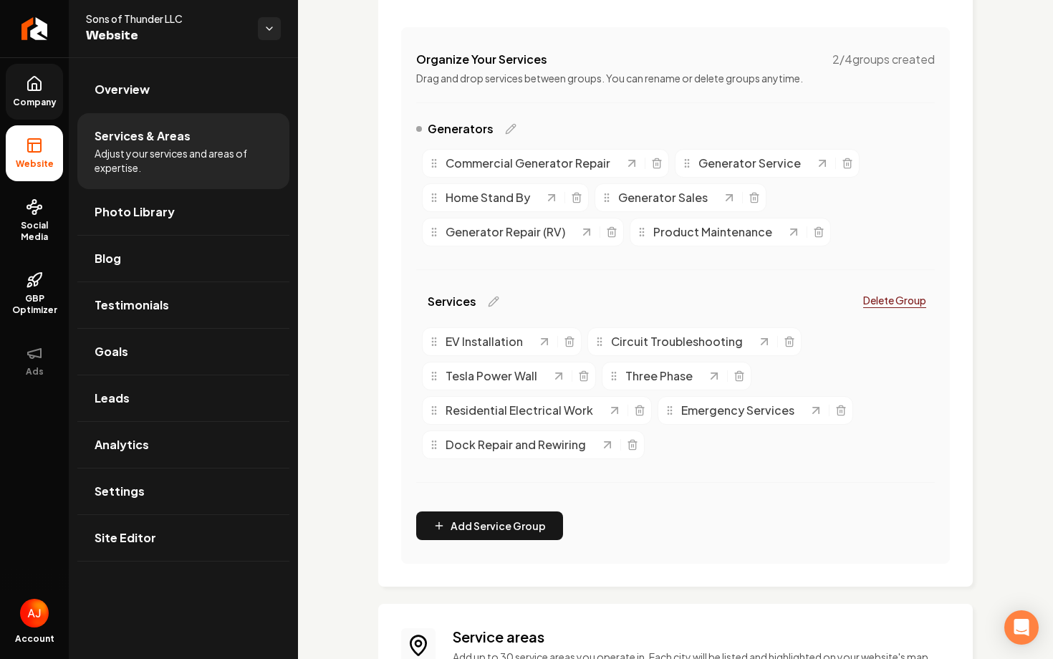
scroll to position [492, 0]
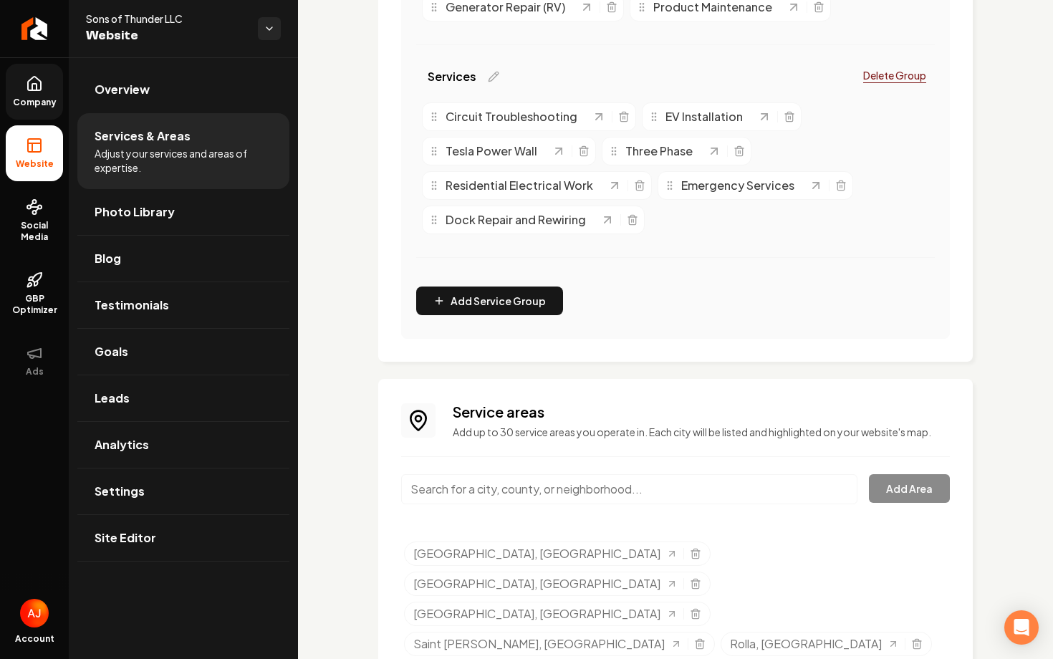
click at [460, 490] on input "Main content area" at bounding box center [629, 489] width 456 height 30
click at [917, 499] on button "Add Area" at bounding box center [909, 488] width 81 height 29
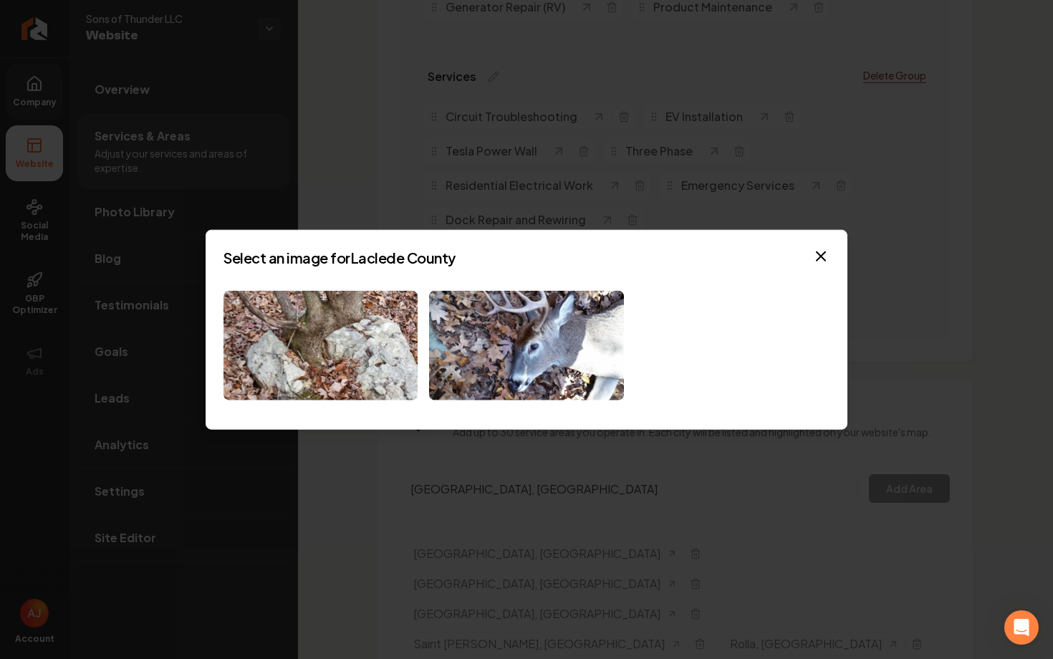
click at [736, 354] on div at bounding box center [526, 346] width 606 height 110
click at [816, 260] on icon "button" at bounding box center [820, 256] width 9 height 9
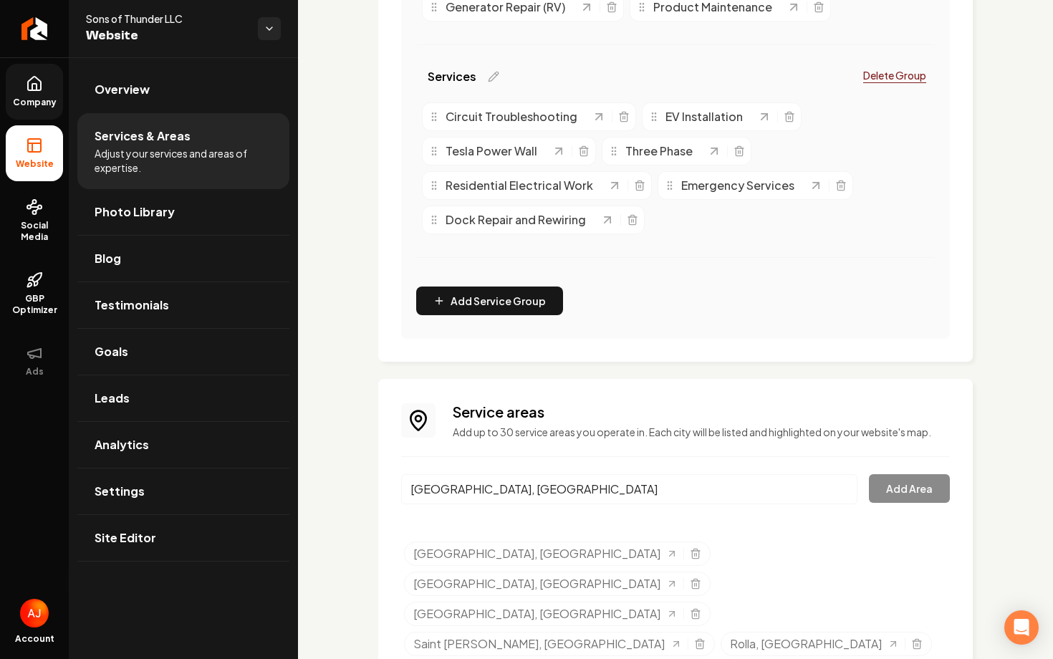
click at [733, 490] on input "[GEOGRAPHIC_DATA], [GEOGRAPHIC_DATA]" at bounding box center [629, 489] width 456 height 30
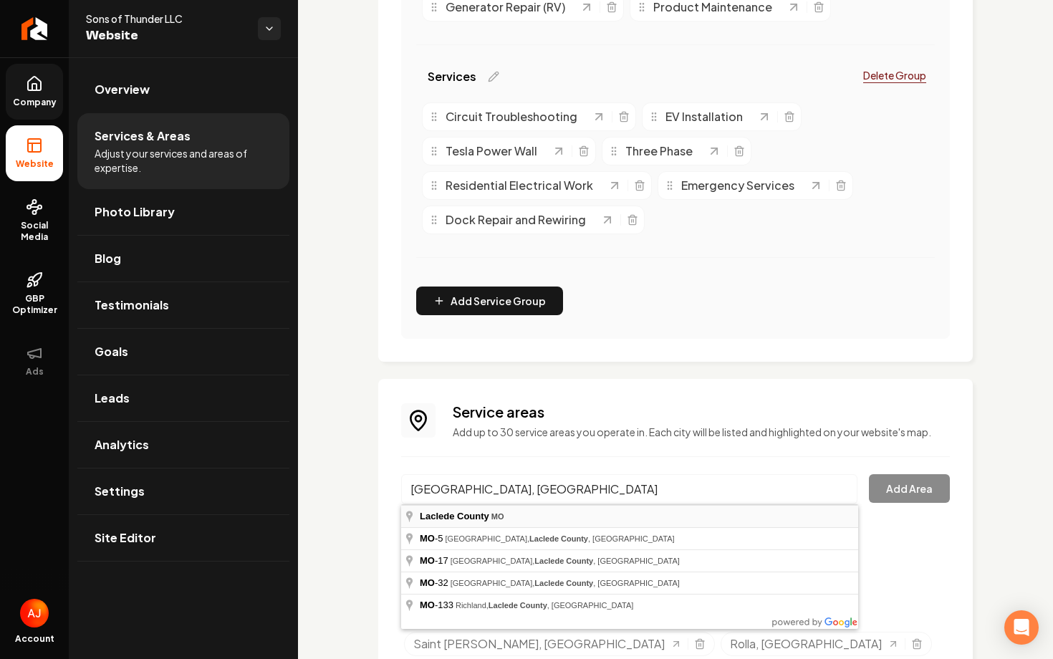
type input "[GEOGRAPHIC_DATA], [GEOGRAPHIC_DATA]"
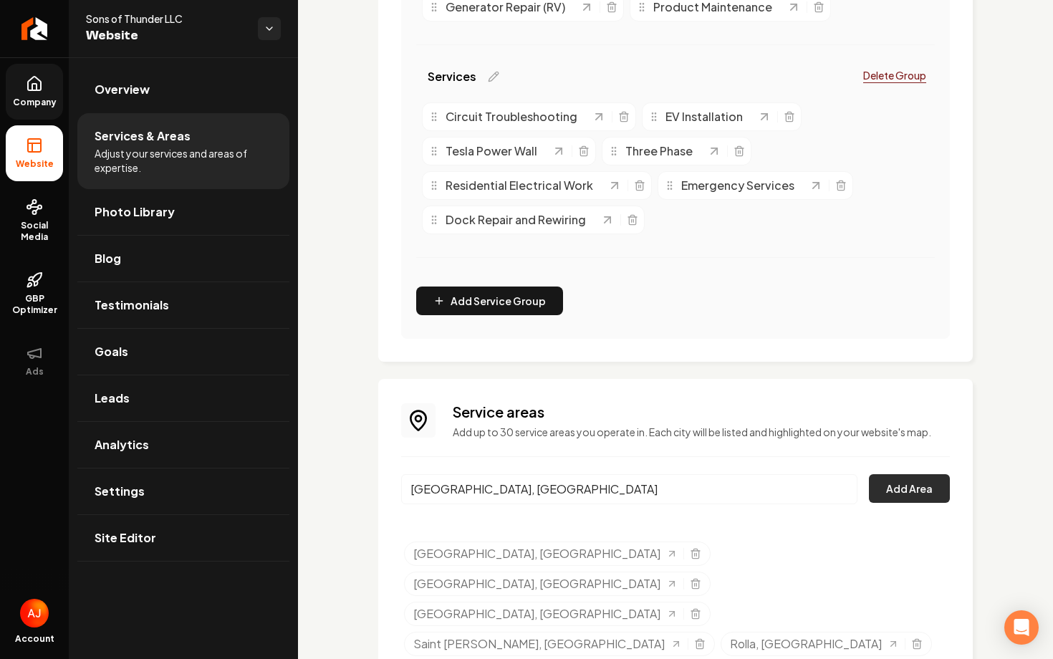
click at [895, 490] on button "Add Area" at bounding box center [909, 488] width 81 height 29
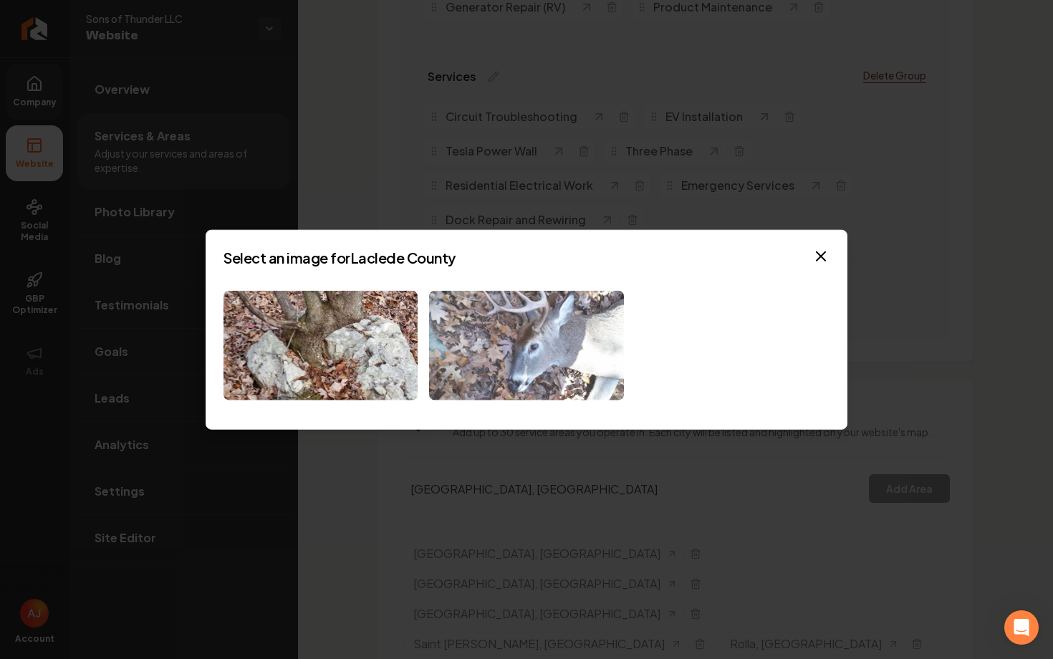
click at [546, 349] on img at bounding box center [526, 346] width 194 height 110
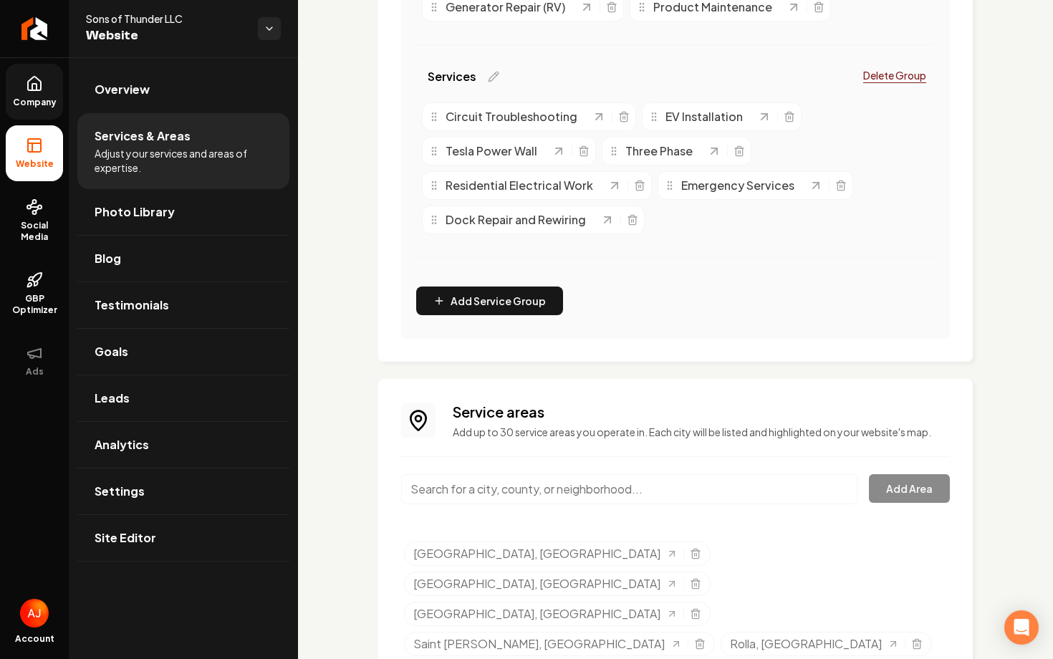
click at [503, 479] on input "Main content area" at bounding box center [629, 489] width 456 height 30
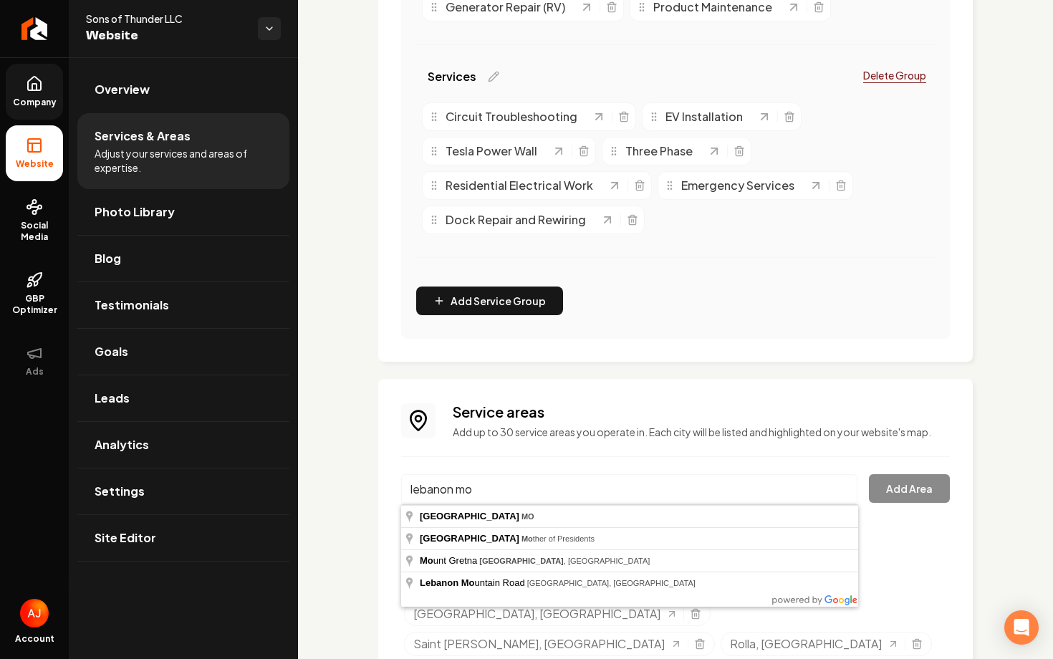
type input "[GEOGRAPHIC_DATA], [GEOGRAPHIC_DATA]"
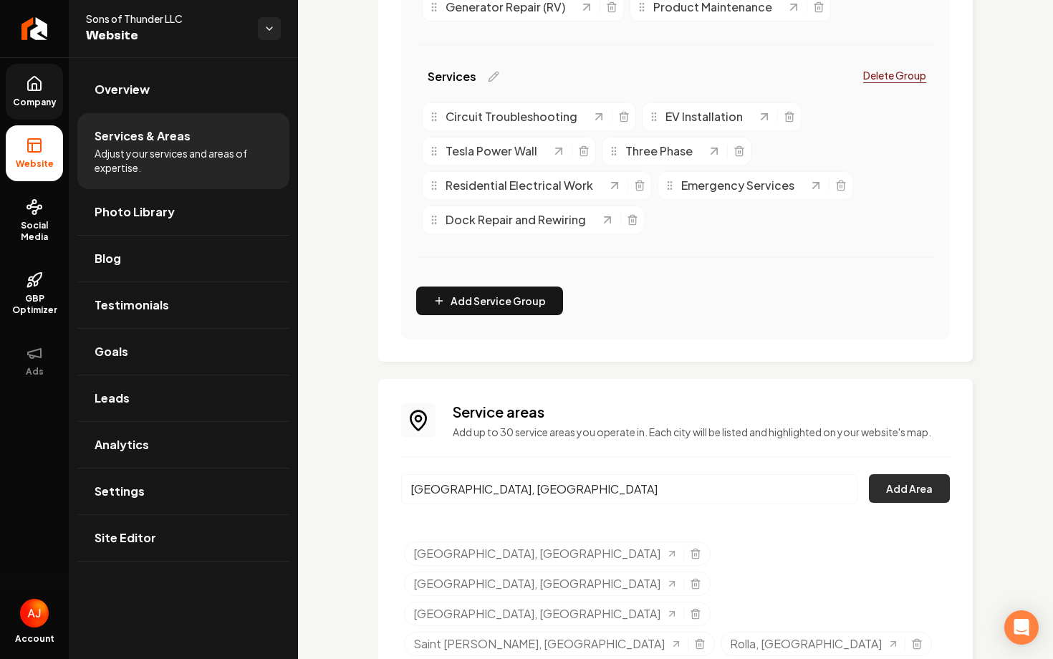
click at [902, 501] on button "Add Area" at bounding box center [909, 488] width 81 height 29
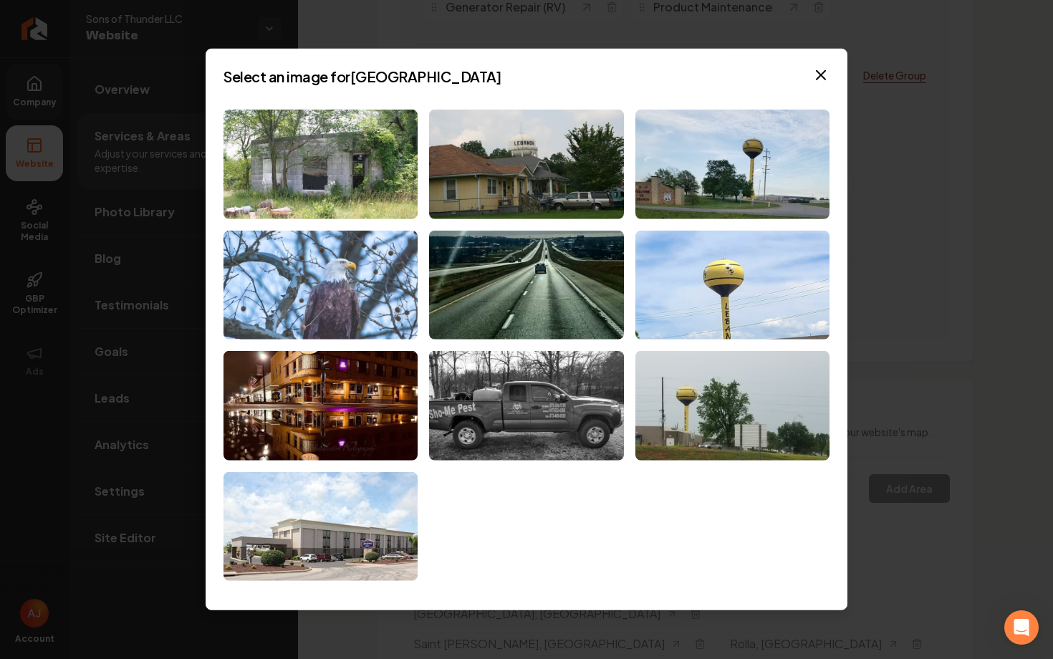
click at [298, 288] on img at bounding box center [320, 285] width 194 height 110
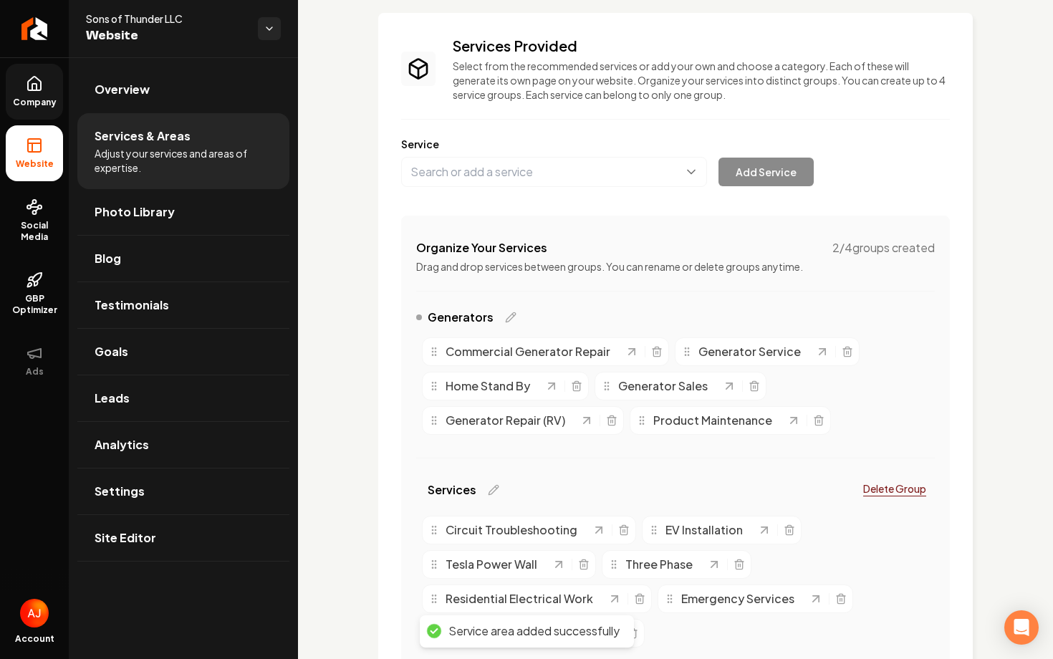
scroll to position [0, 0]
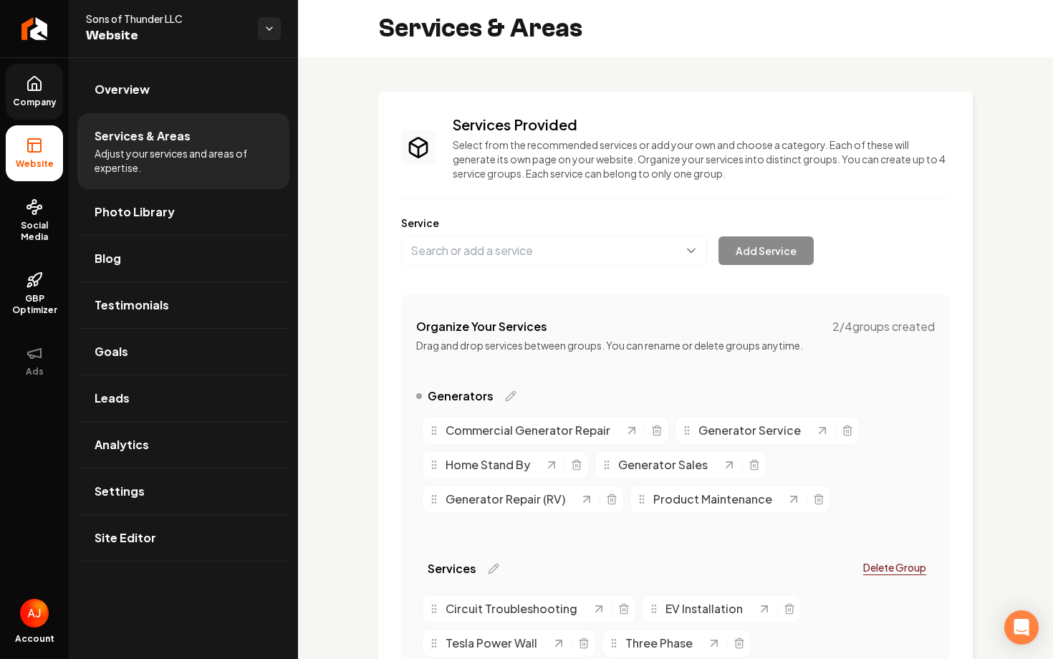
click at [34, 102] on span "Company" at bounding box center [34, 102] width 55 height 11
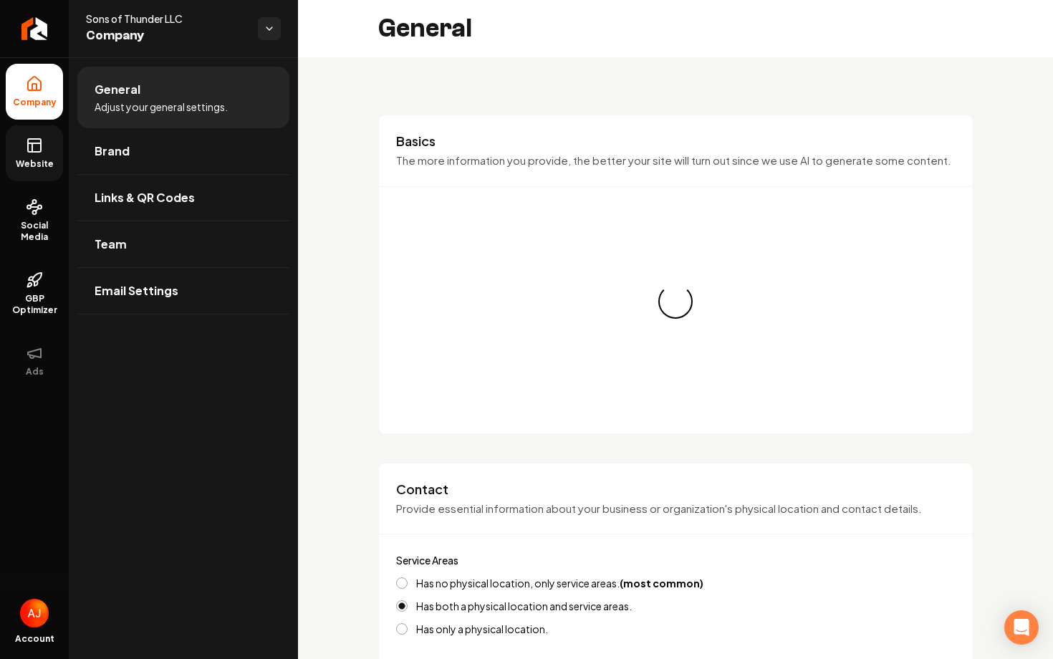
click at [30, 154] on link "Website" at bounding box center [34, 153] width 57 height 56
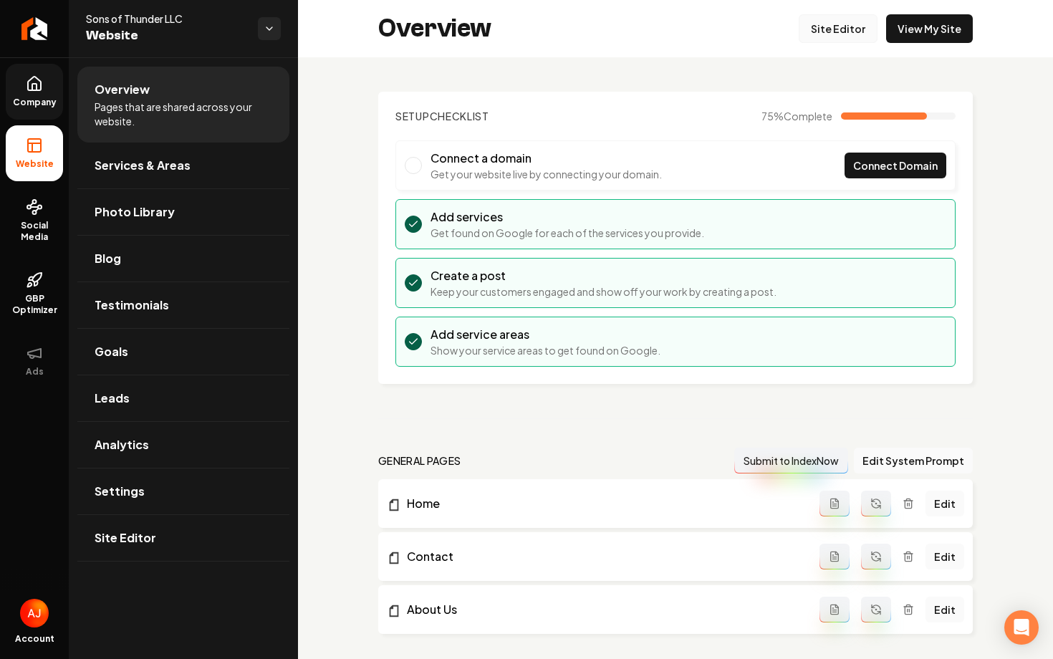
click at [845, 31] on link "Site Editor" at bounding box center [838, 28] width 79 height 29
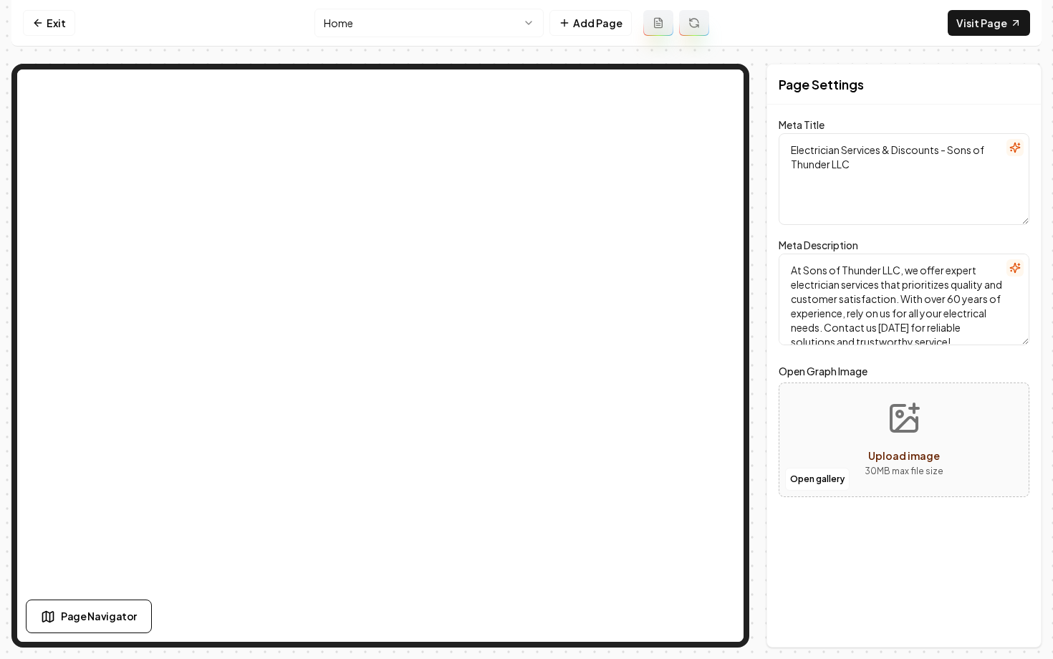
click at [365, 14] on html "Computer Required This feature is only available on a computer. Please switch t…" at bounding box center [526, 329] width 1053 height 659
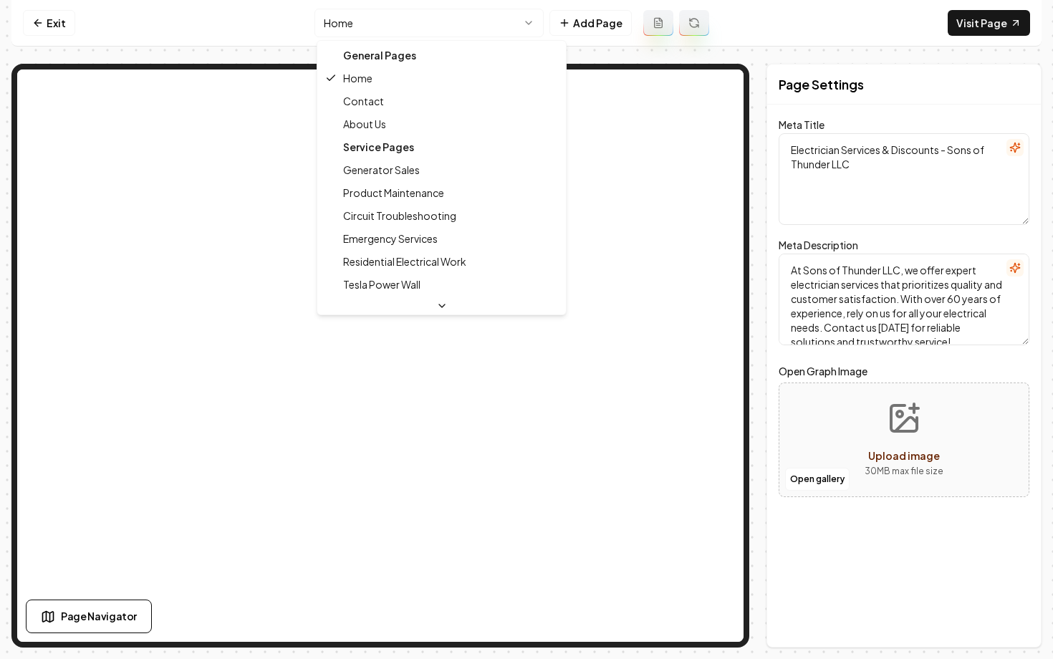
scroll to position [391, 0]
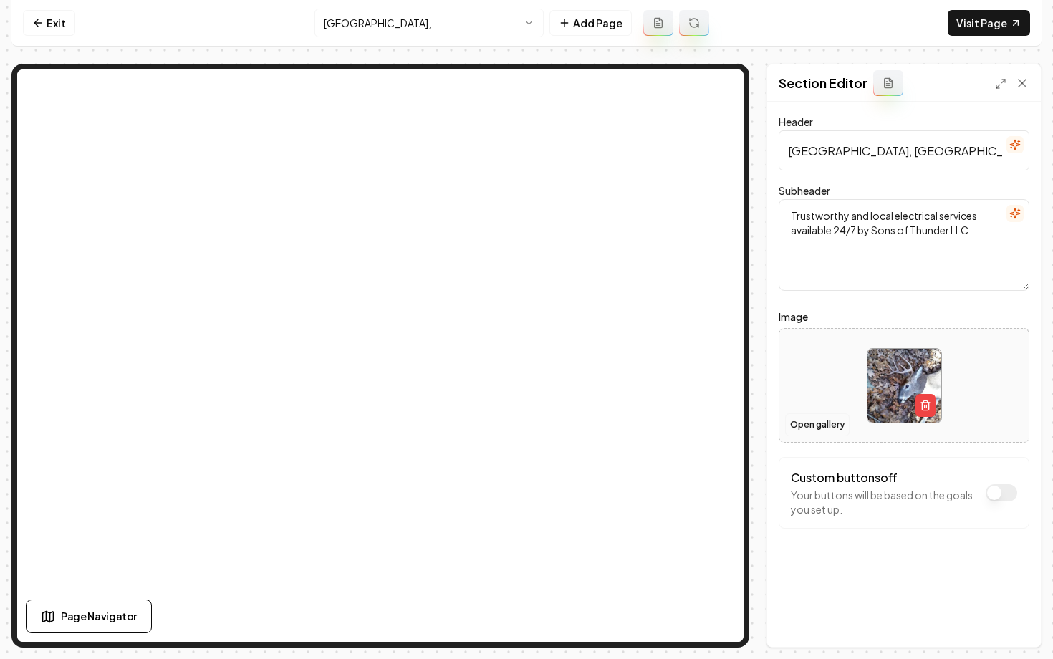
click at [814, 428] on button "Open gallery" at bounding box center [817, 424] width 64 height 23
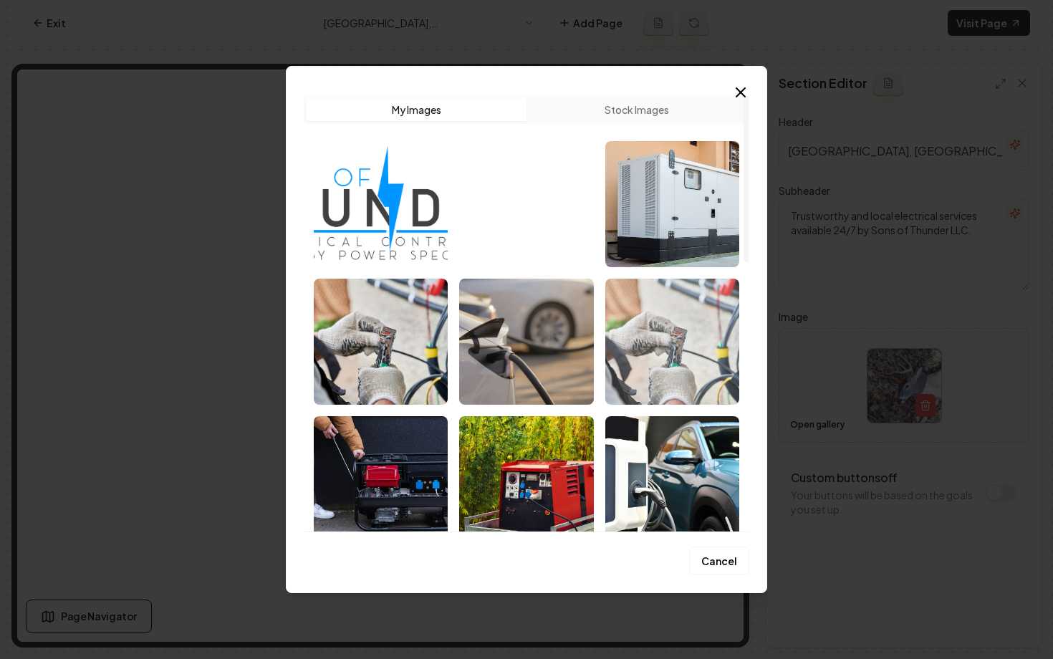
click at [671, 335] on img "Select image image_68bf422c5c7cd75eb80663a9.jpeg" at bounding box center [672, 342] width 134 height 126
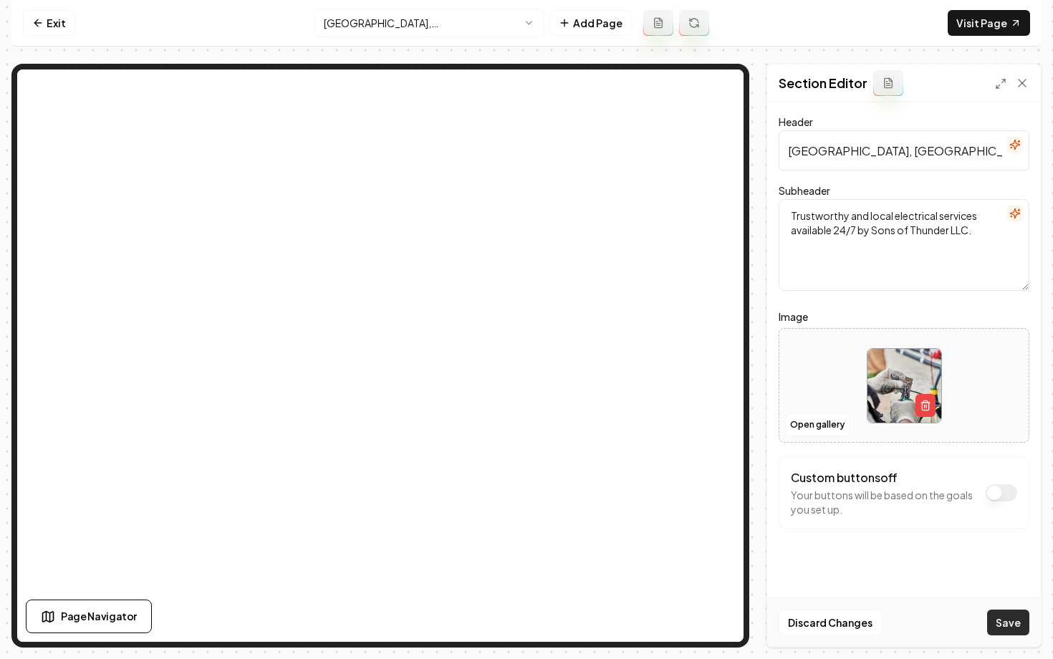
click at [1002, 614] on button "Save" at bounding box center [1008, 622] width 42 height 26
